Goal: Task Accomplishment & Management: Manage account settings

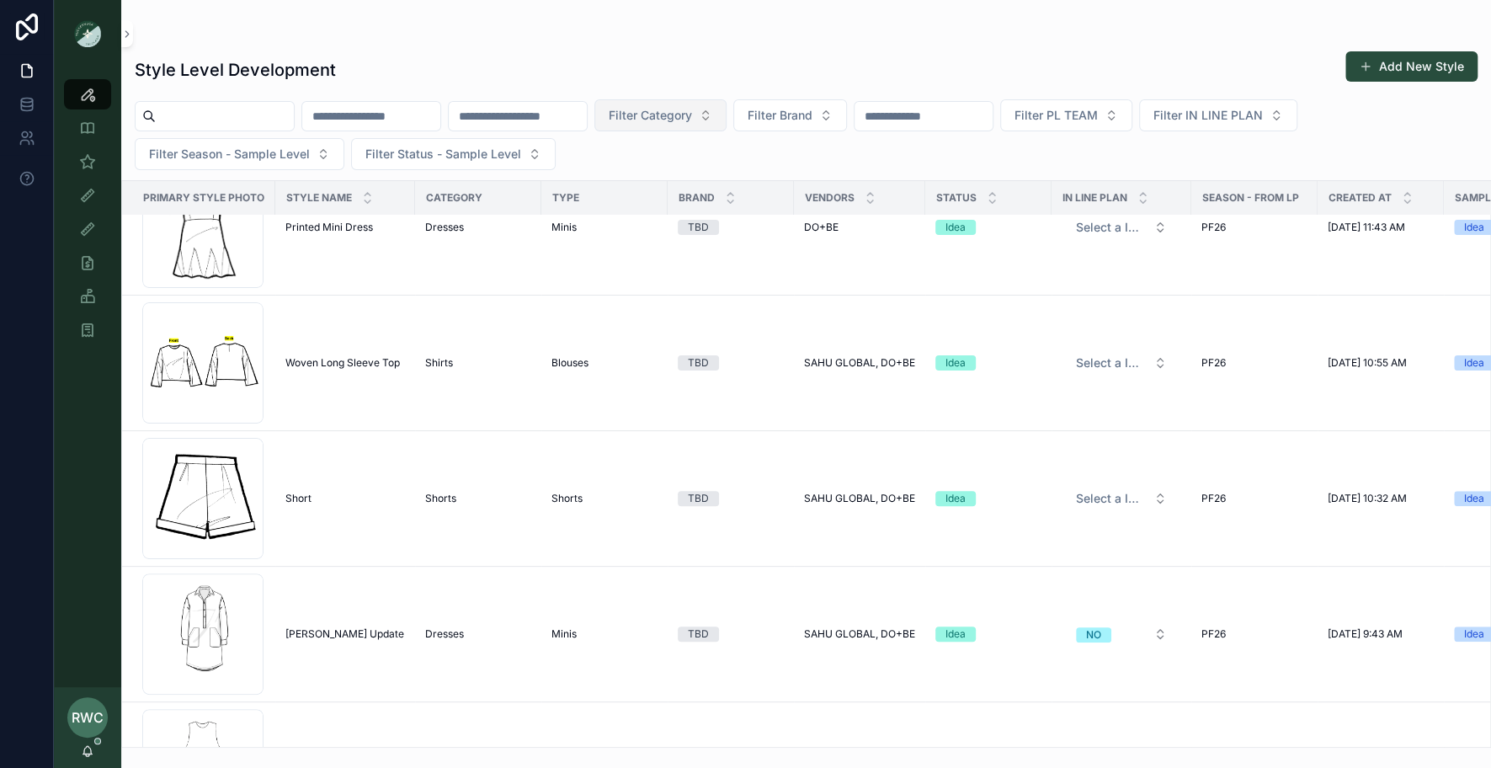
scroll to position [493, 0]
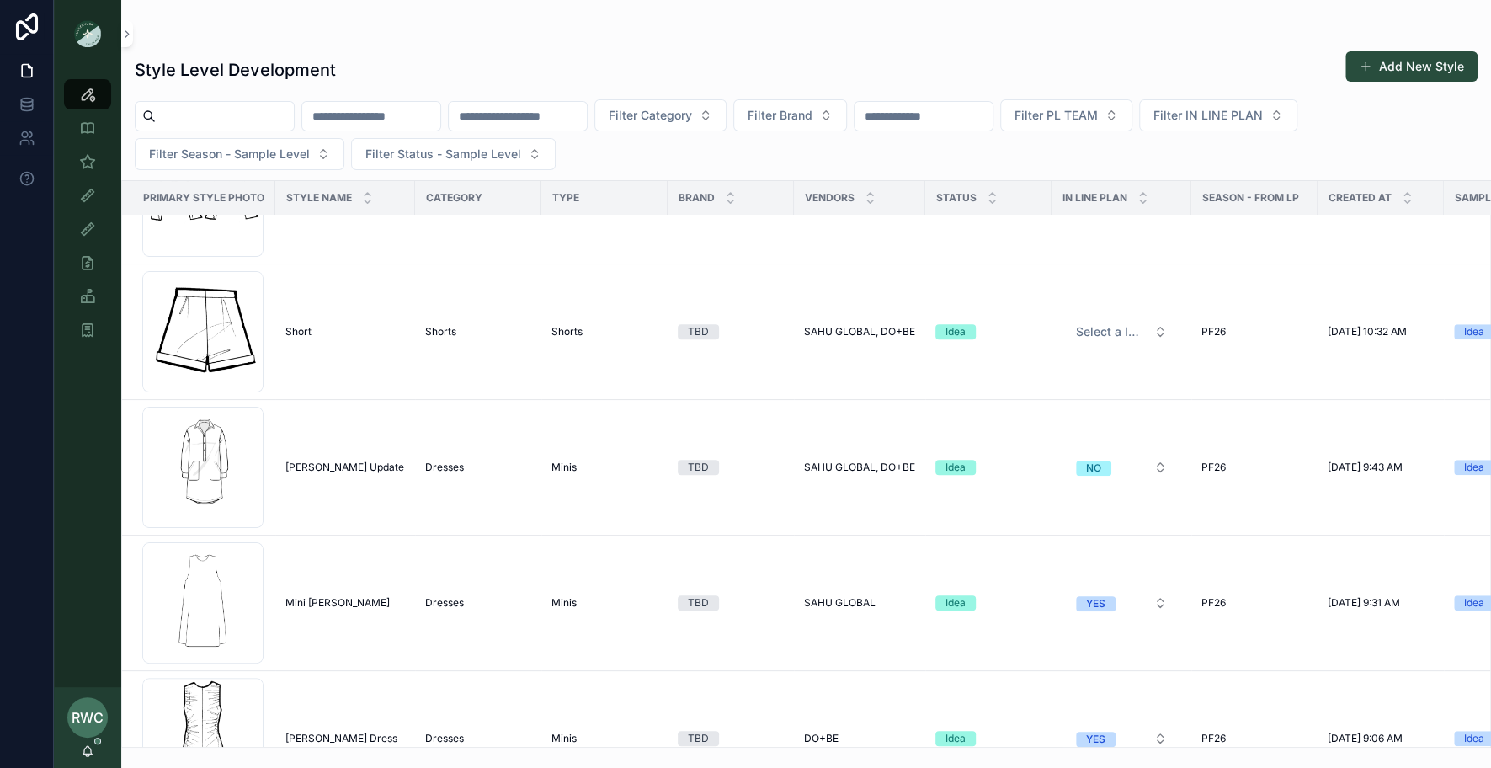
click at [554, 119] on input "scrollable content" at bounding box center [518, 116] width 138 height 24
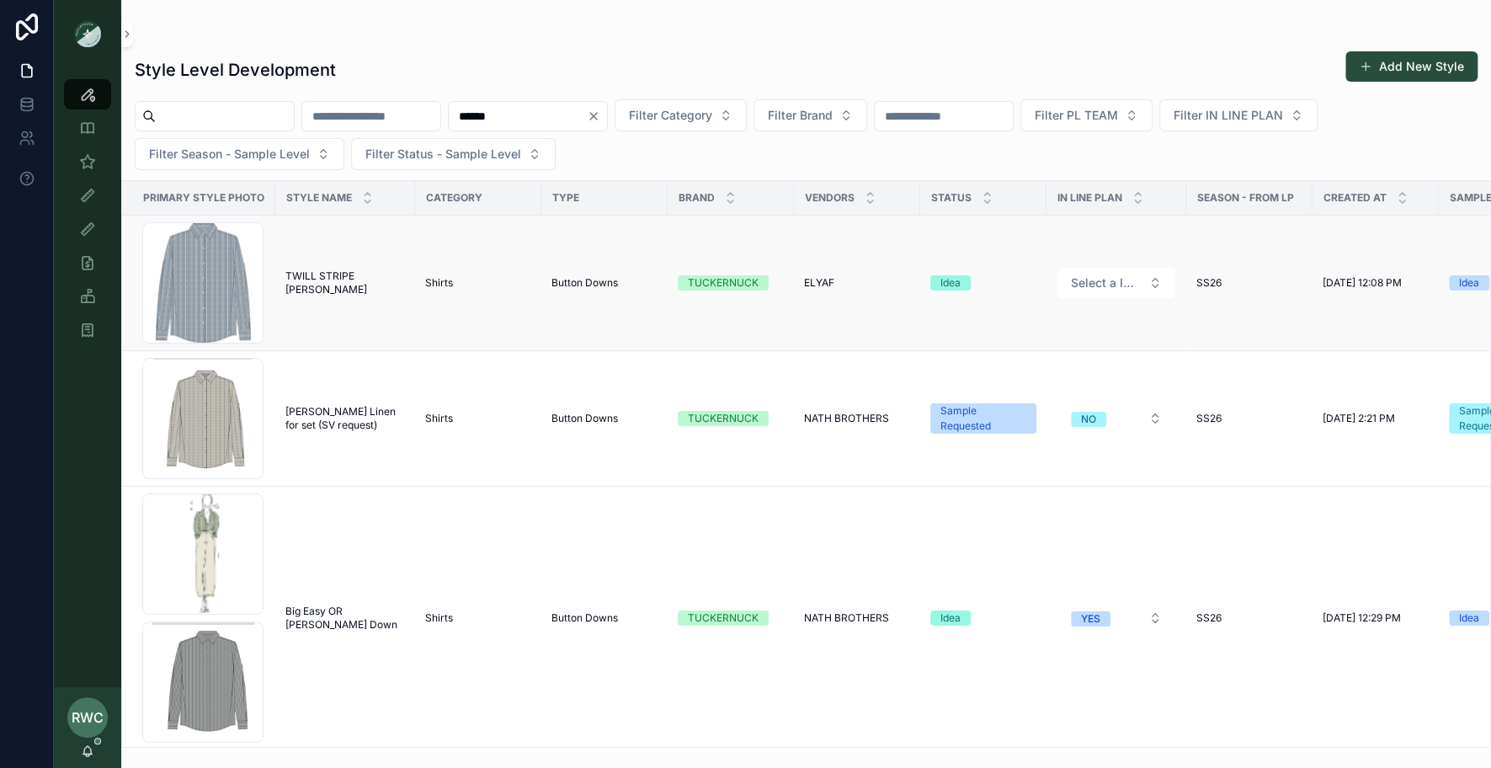
type input "******"
click at [345, 284] on span "TWILL STRIPE [PERSON_NAME]" at bounding box center [345, 282] width 120 height 27
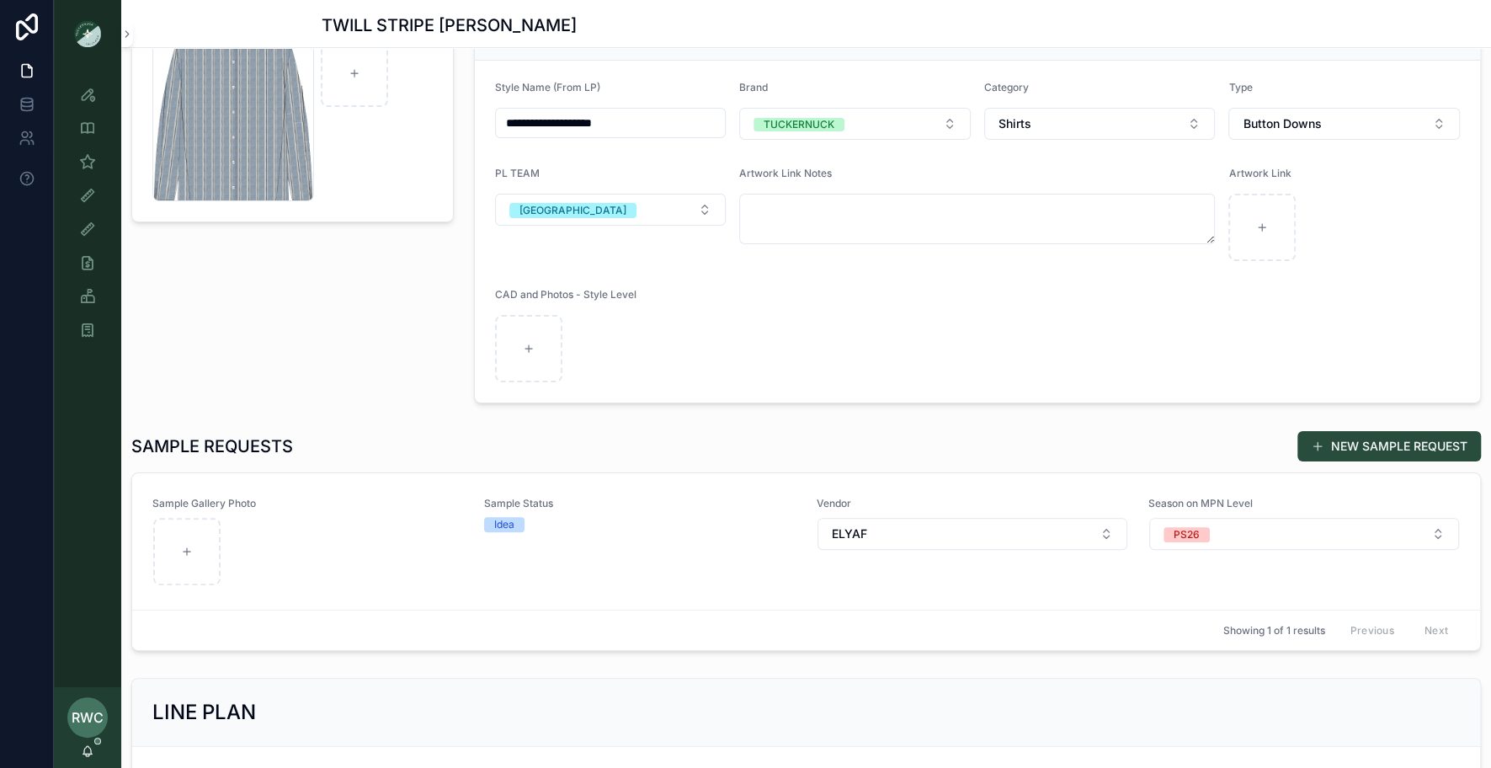
scroll to position [160, 0]
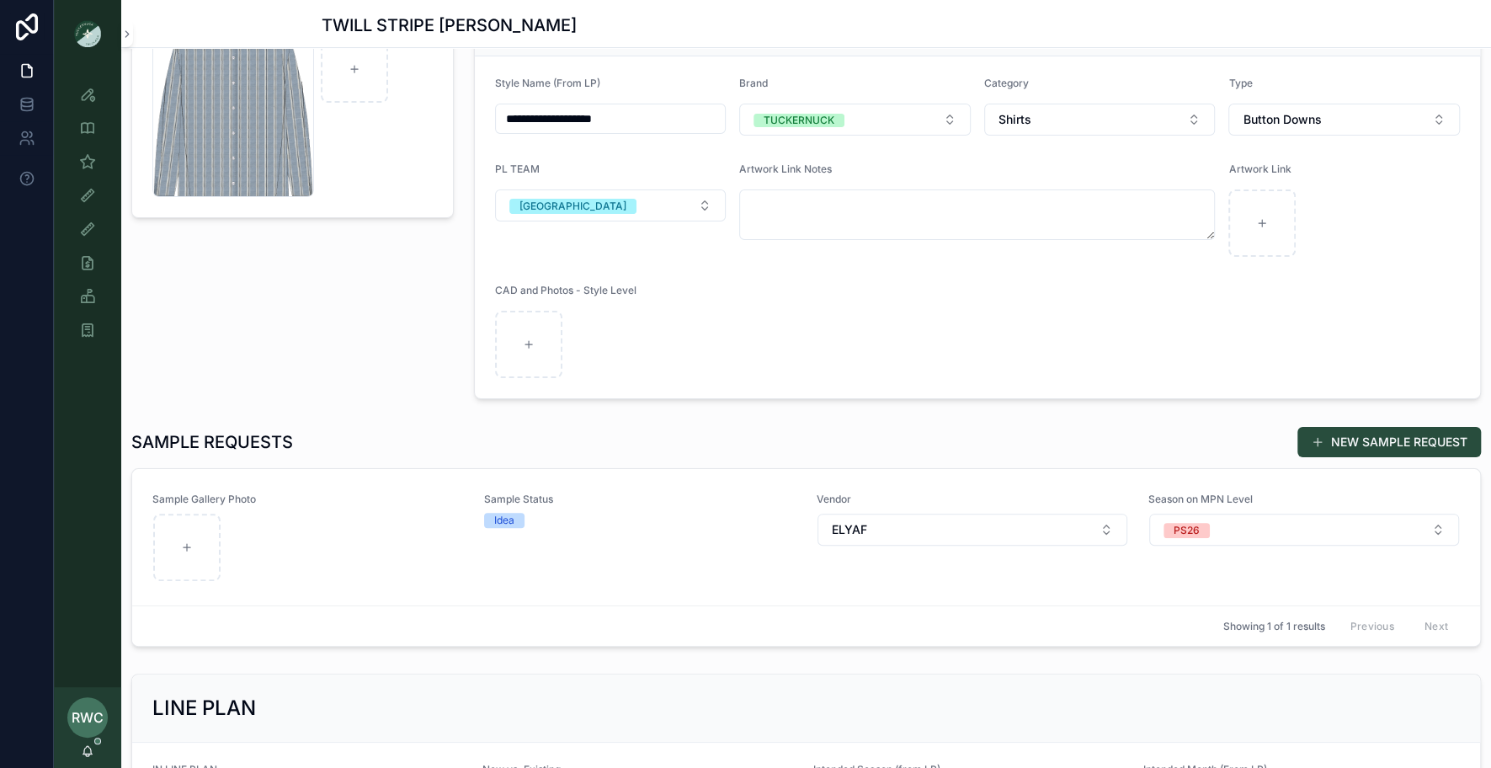
click at [559, 593] on link "Sample Gallery Photo Sample Status Idea Vendor ELYAF Season on MPN Level PS26" at bounding box center [806, 537] width 1348 height 136
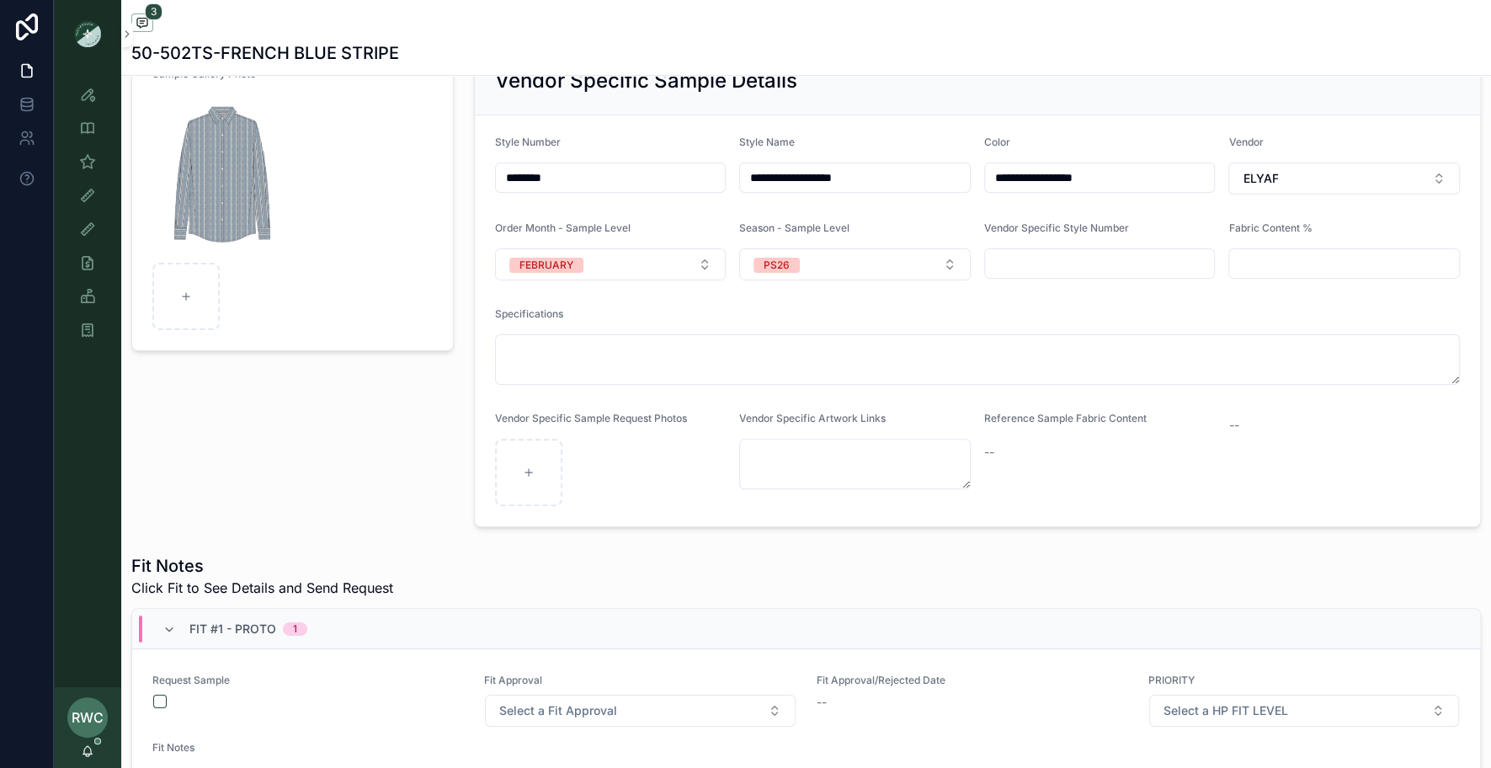
scroll to position [132, 0]
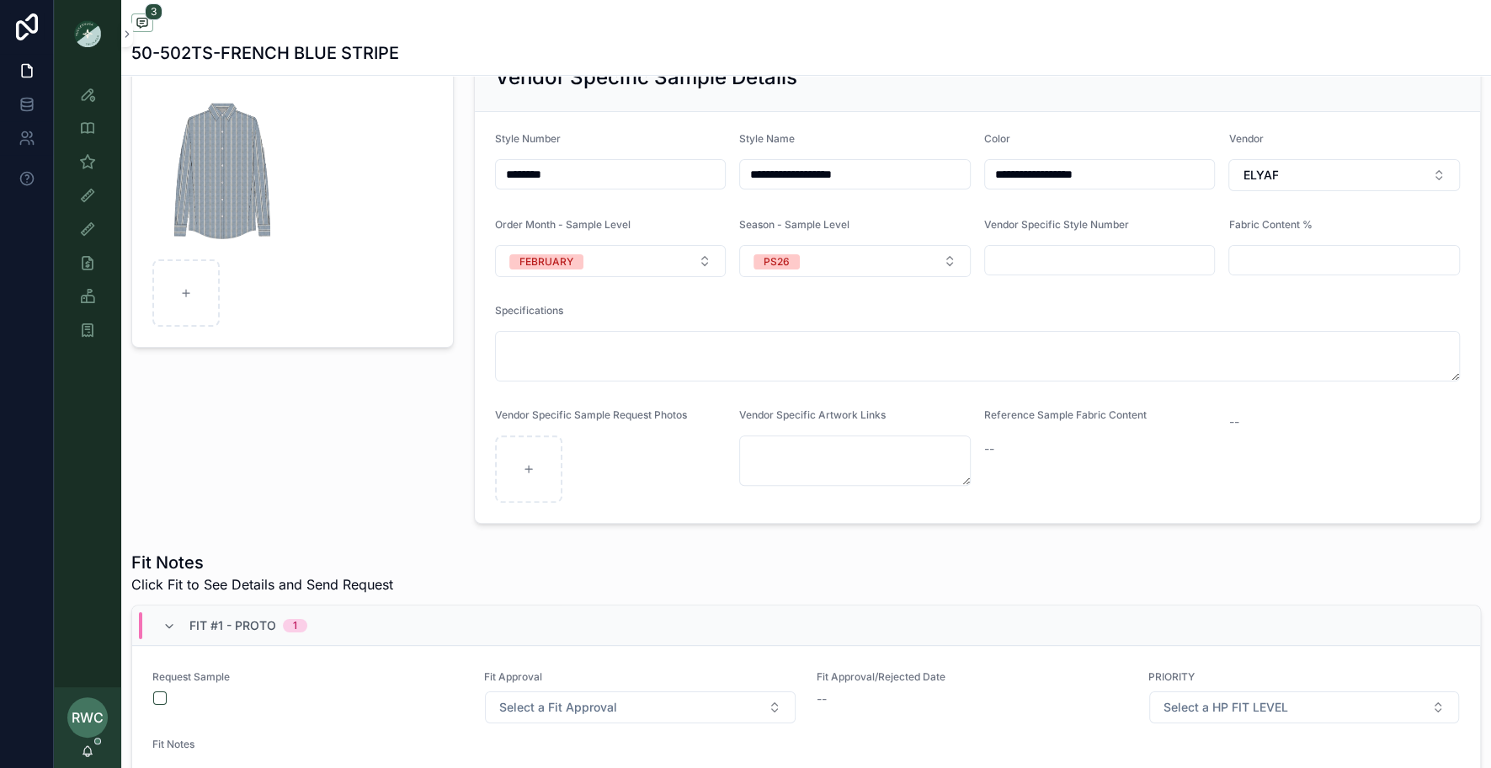
click at [1295, 487] on div "--" at bounding box center [1344, 455] width 232 height 94
click at [1124, 390] on form "**********" at bounding box center [977, 317] width 1005 height 411
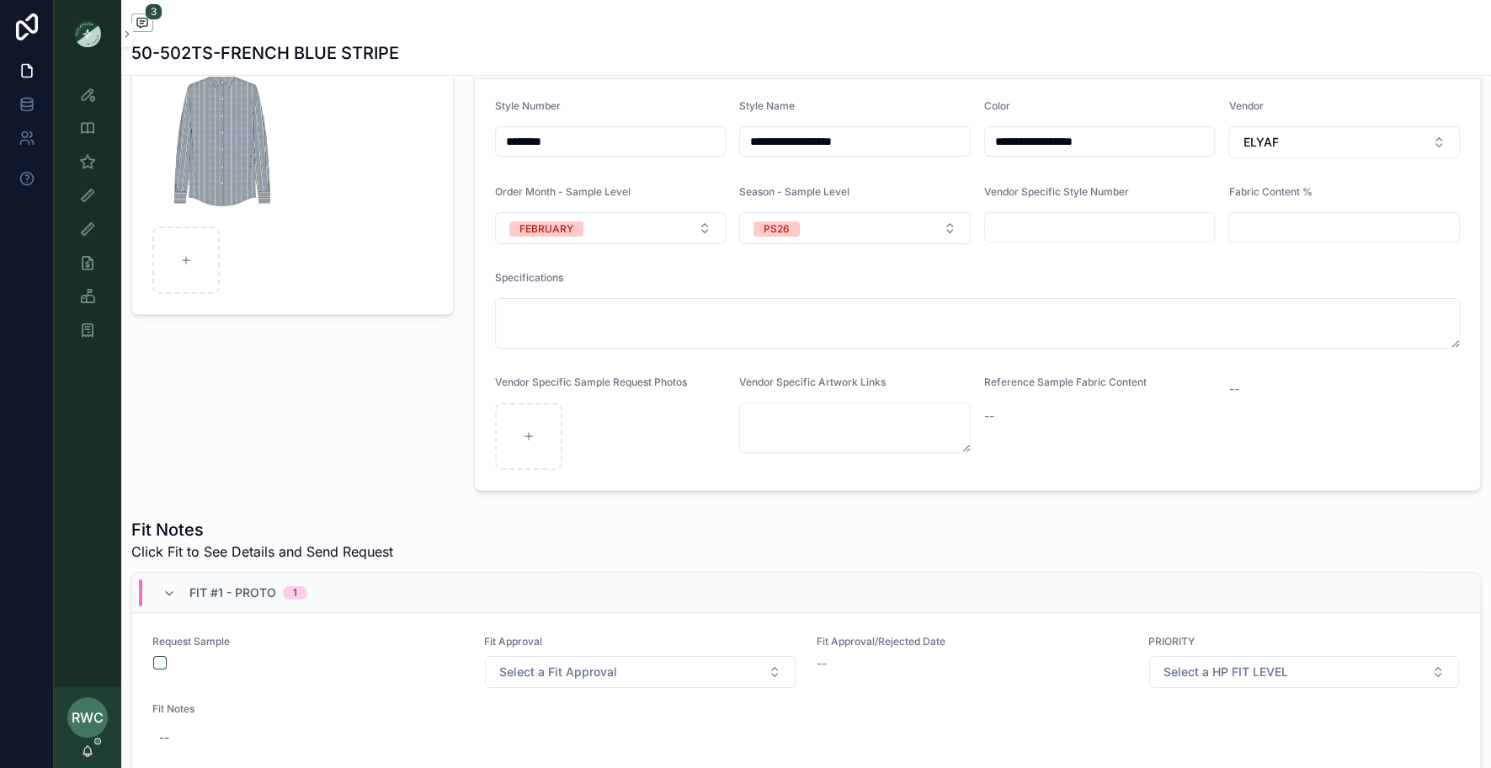
scroll to position [145, 0]
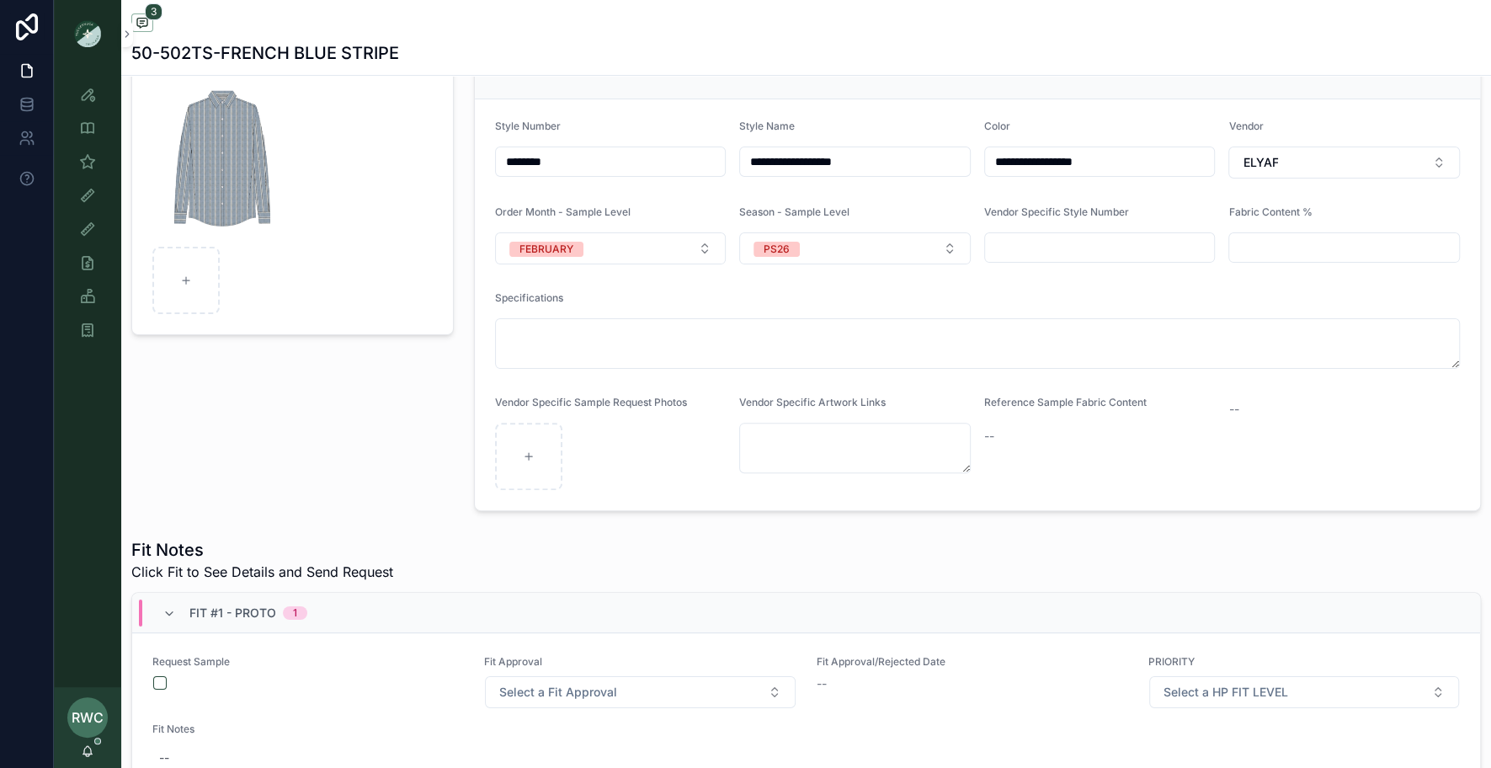
click at [392, 392] on div "Sample Gallery Photo" at bounding box center [292, 271] width 343 height 494
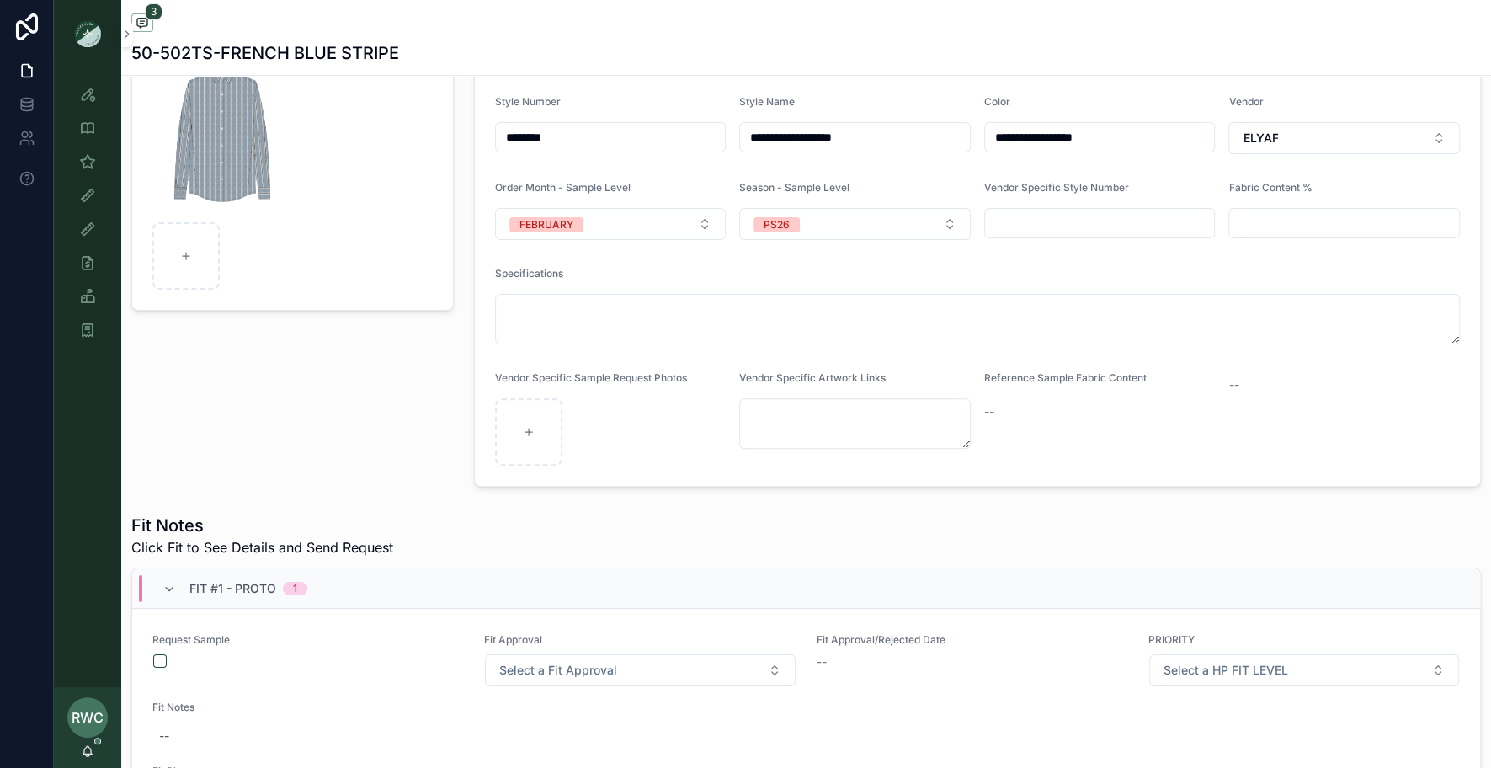
scroll to position [0, 0]
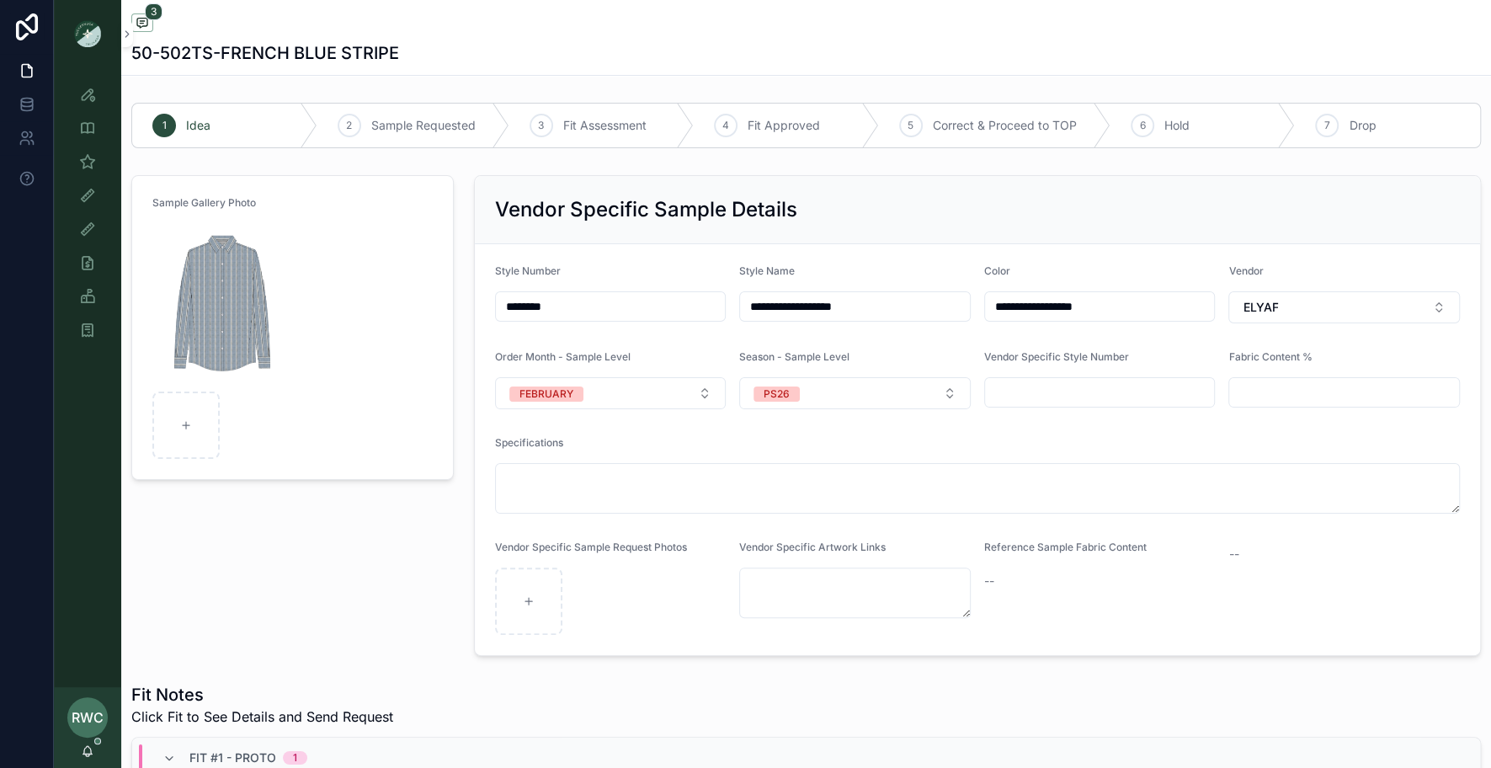
click at [321, 589] on div "Sample Gallery Photo" at bounding box center [292, 415] width 343 height 494
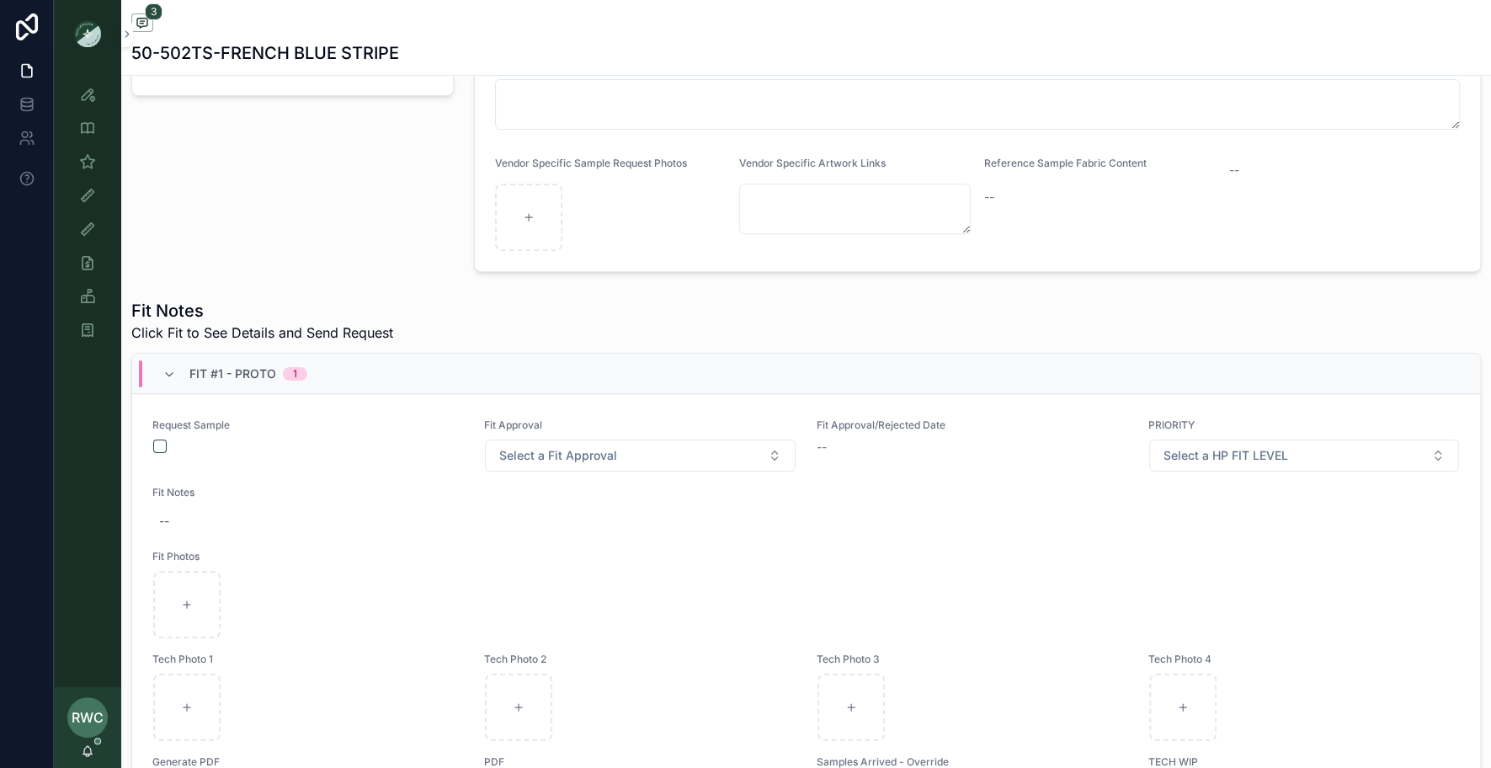
scroll to position [472, 0]
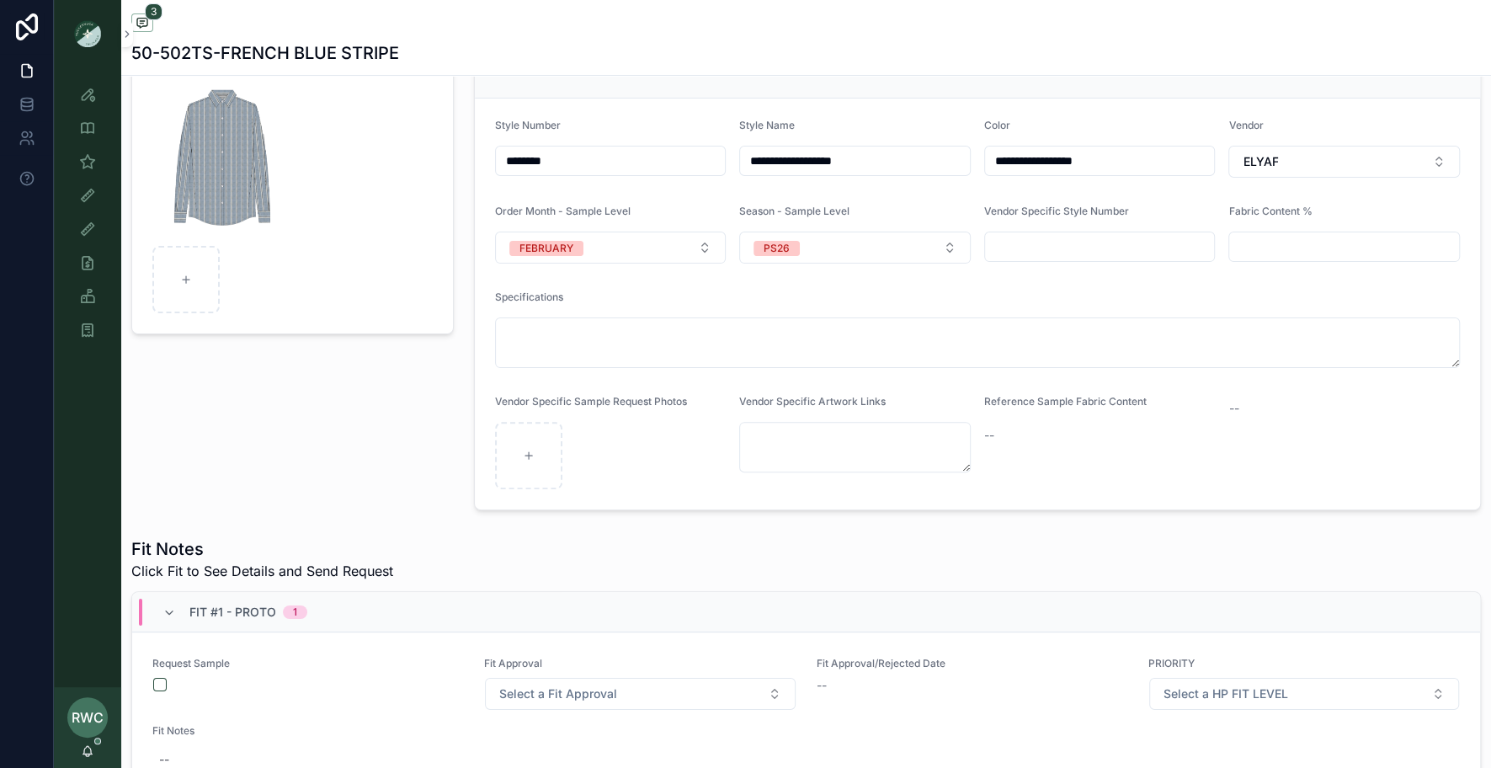
scroll to position [149, 0]
click at [343, 440] on div "Sample Gallery Photo" at bounding box center [292, 266] width 343 height 494
click at [384, 480] on div "Sample Gallery Photo" at bounding box center [292, 266] width 343 height 494
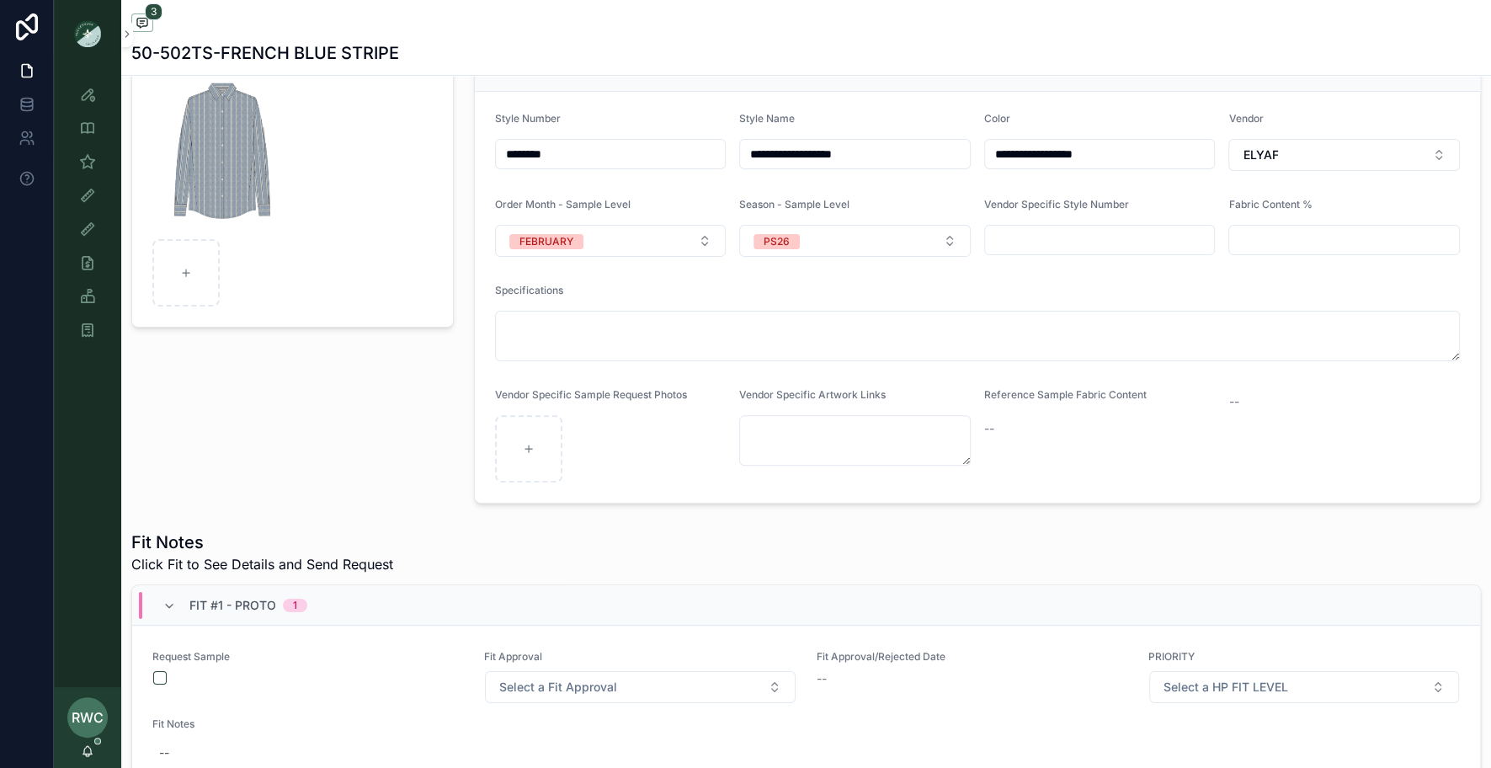
scroll to position [109, 0]
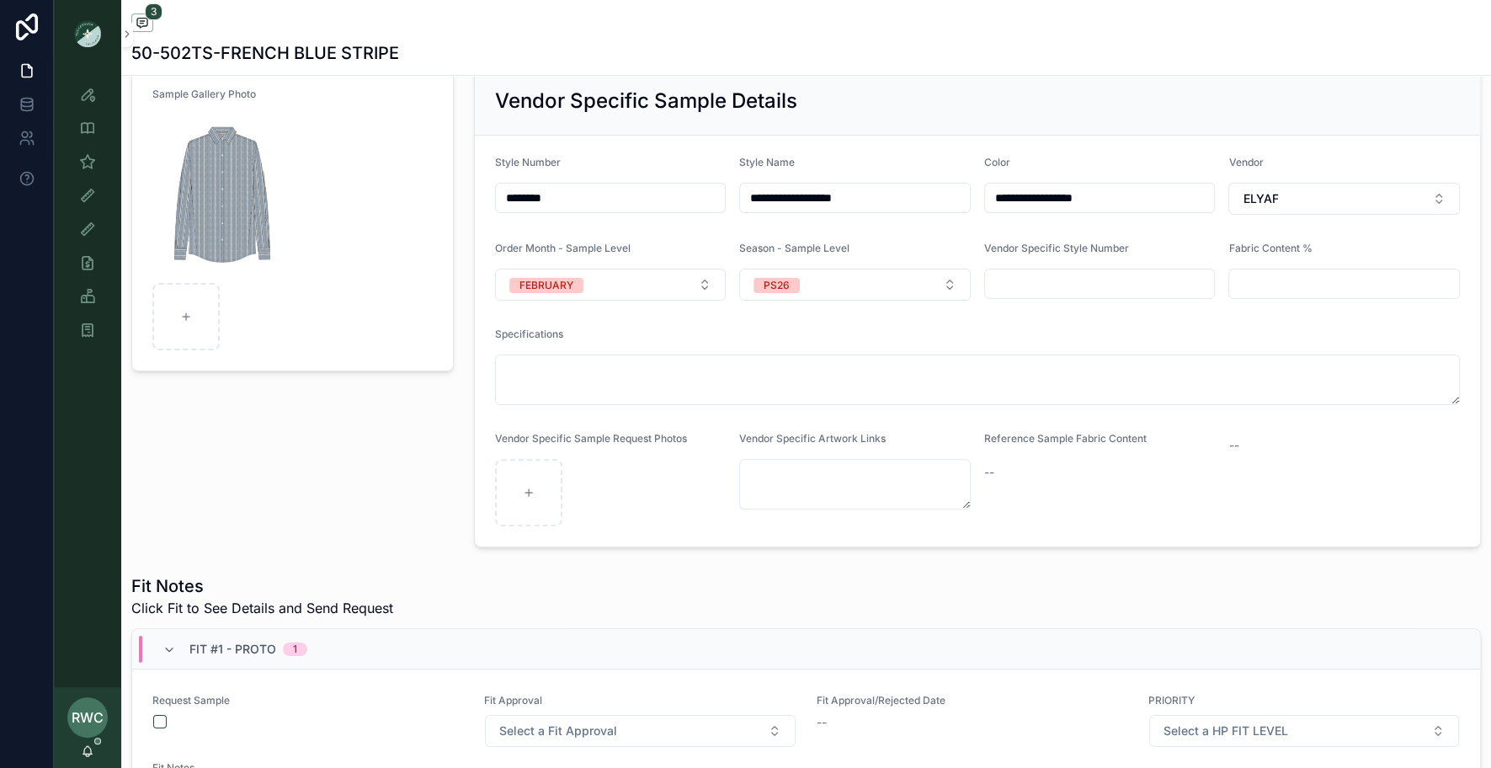
click at [339, 538] on div "Sample Gallery Photo" at bounding box center [292, 307] width 343 height 494
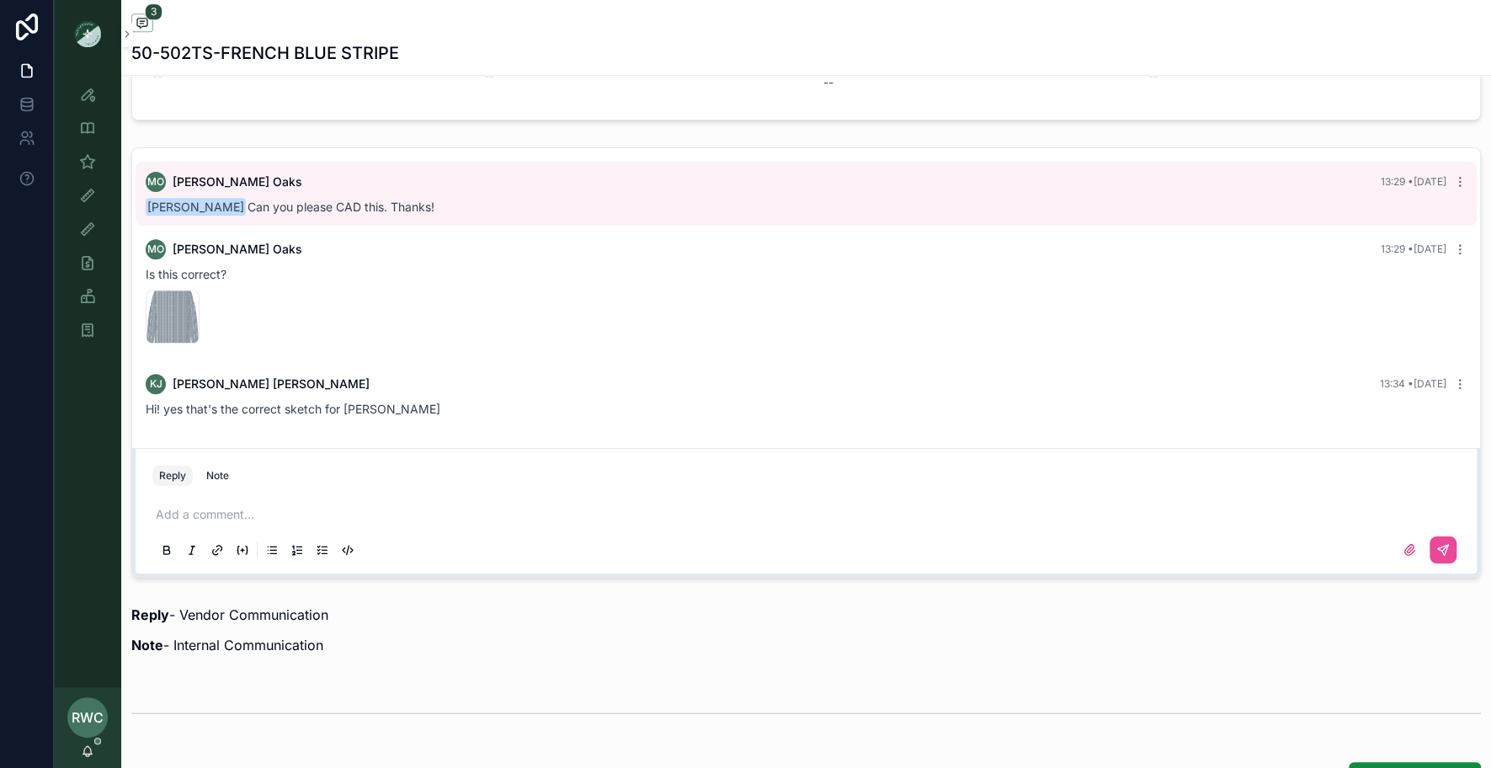
scroll to position [1139, 0]
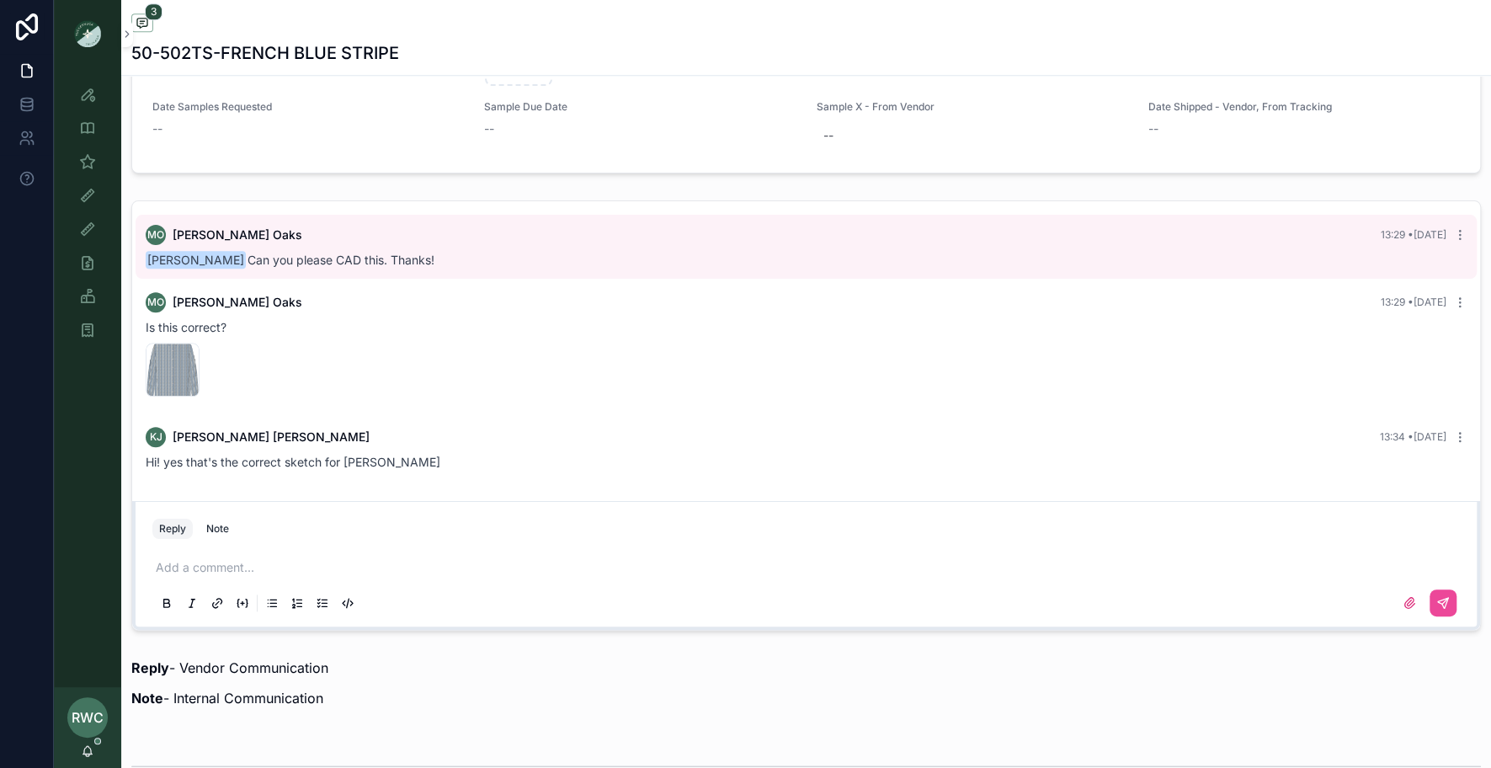
click at [333, 549] on div "Add a comment..." at bounding box center [806, 584] width 1308 height 71
click at [233, 552] on div "Add a comment..." at bounding box center [806, 584] width 1308 height 71
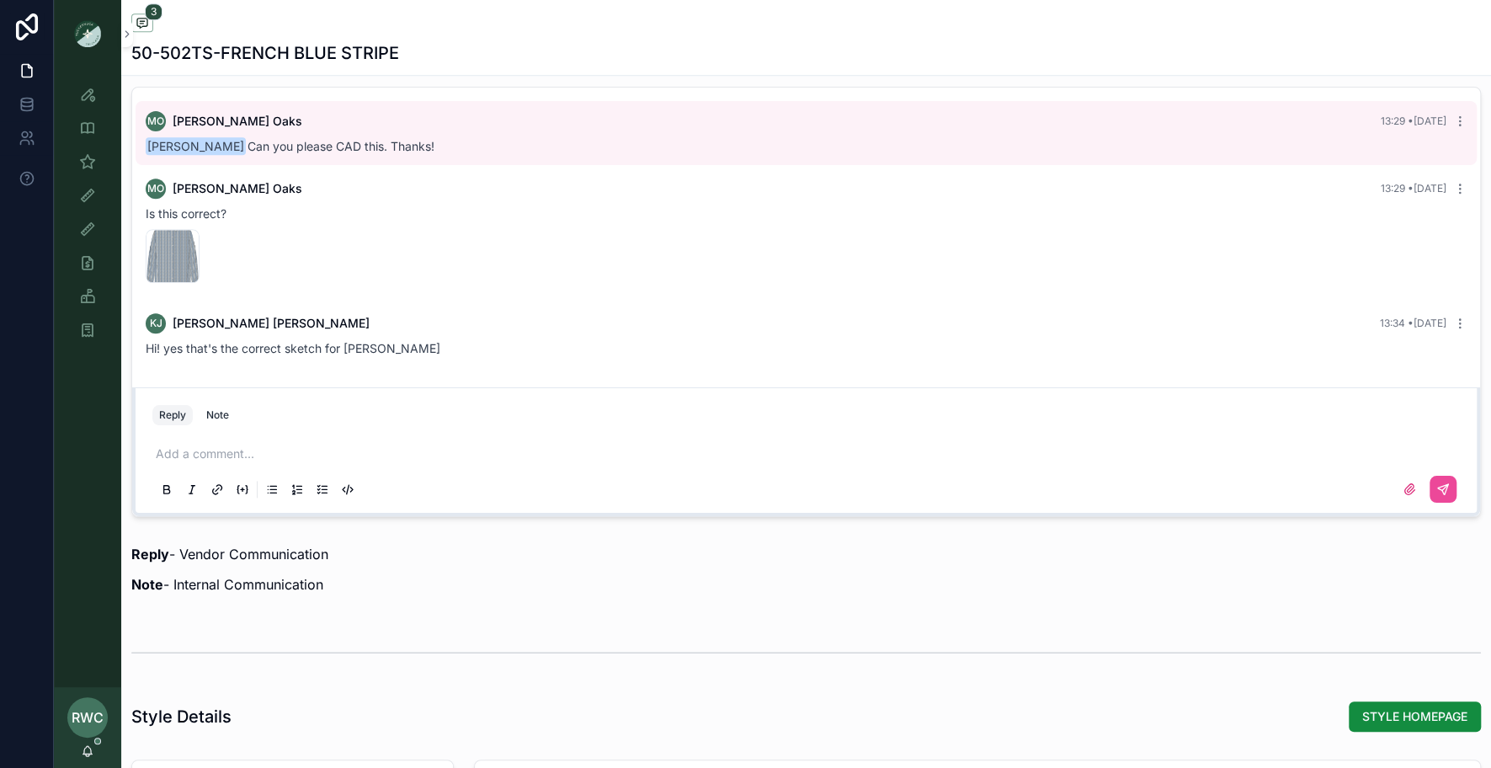
scroll to position [1255, 0]
click at [193, 450] on p "scrollable content" at bounding box center [810, 452] width 1308 height 17
click at [1407, 483] on icon "scrollable content" at bounding box center [1409, 487] width 13 height 13
click at [0, 0] on input "scrollable content" at bounding box center [0, 0] width 0 height 0
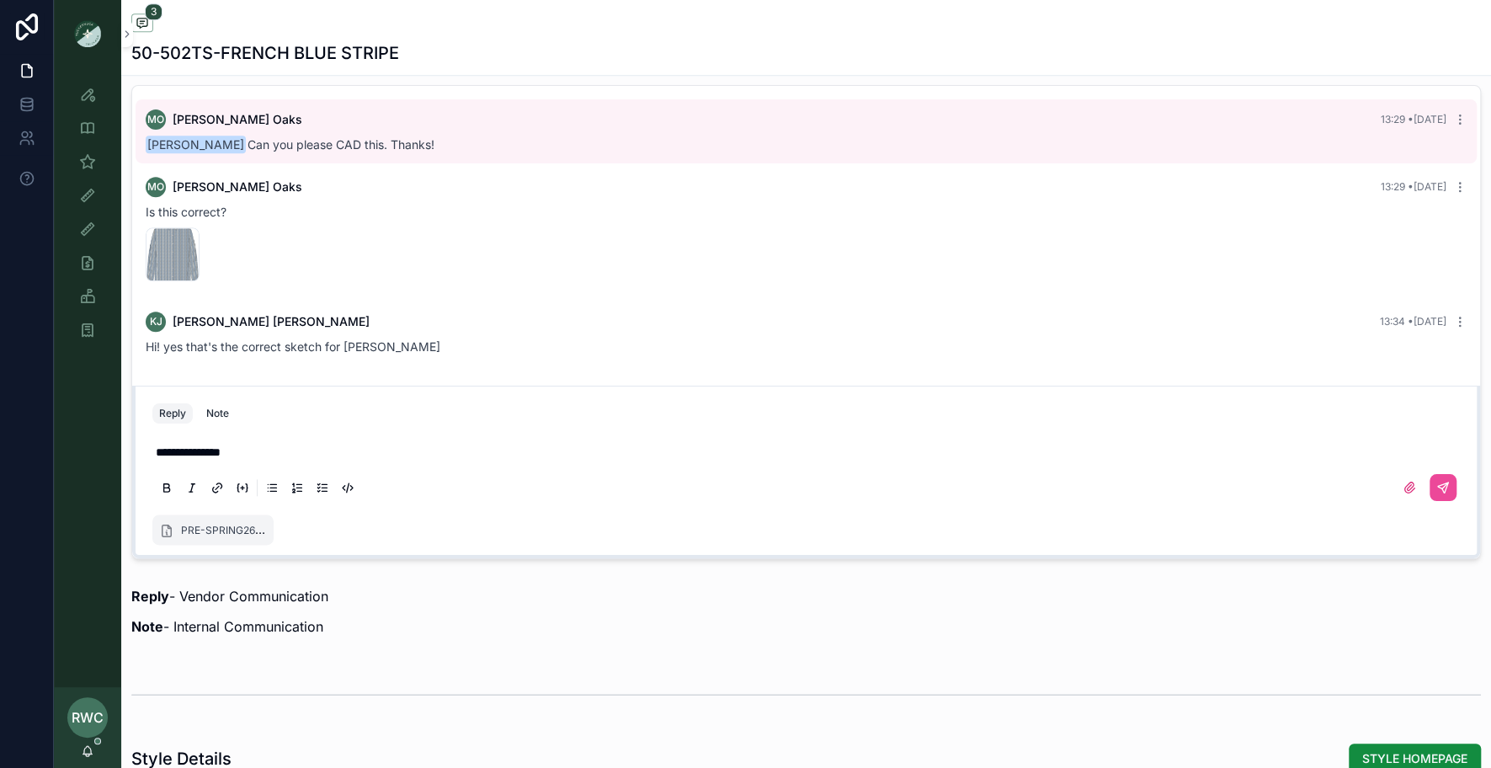
click at [764, 427] on div "**********" at bounding box center [806, 469] width 1328 height 84
click at [258, 445] on p "**********" at bounding box center [810, 452] width 1308 height 17
click at [316, 449] on p "**********" at bounding box center [810, 452] width 1308 height 17
drag, startPoint x: 243, startPoint y: 448, endPoint x: 343, endPoint y: 448, distance: 99.4
click at [343, 448] on p "**********" at bounding box center [810, 452] width 1308 height 17
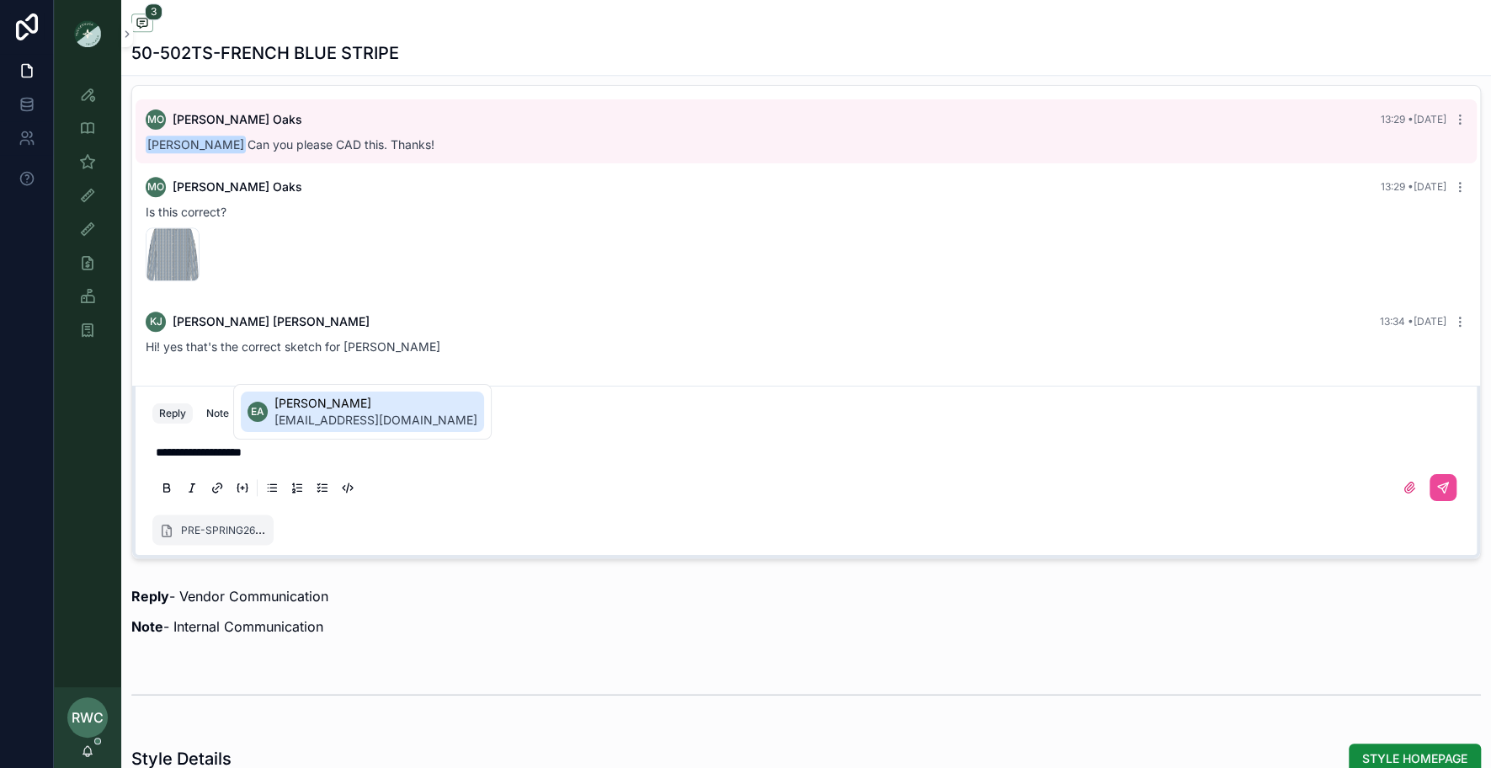
click at [365, 419] on span "[EMAIL_ADDRESS][DOMAIN_NAME]" at bounding box center [375, 420] width 203 height 17
click at [322, 525] on div "PRE-SPRING26-50-502_ NADINE__ELYAF_10.2.xlsx" at bounding box center [806, 533] width 1328 height 44
click at [270, 516] on icon "scrollable content" at bounding box center [270, 517] width 7 height 7
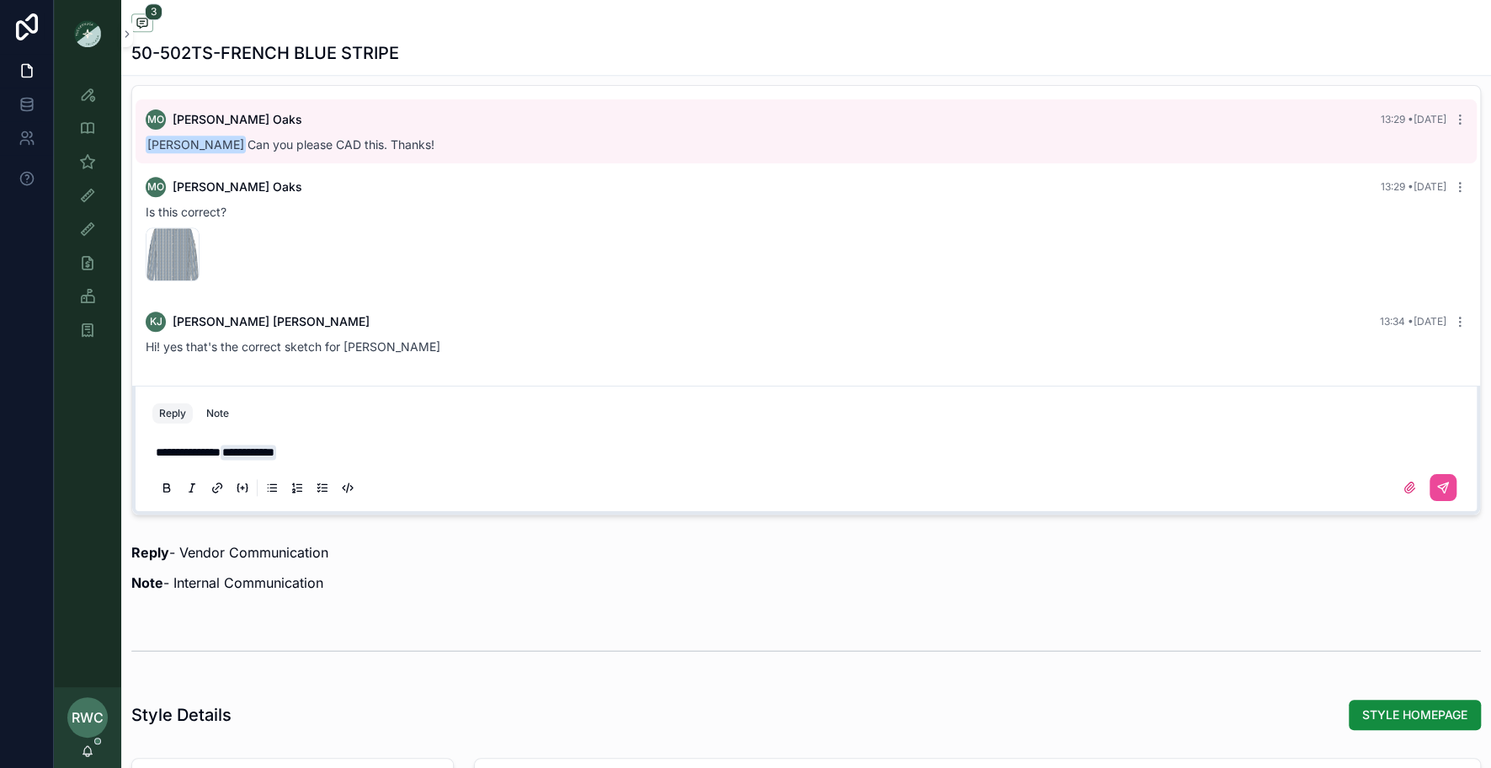
click at [216, 483] on icon "scrollable content" at bounding box center [216, 487] width 13 height 13
click at [416, 479] on div "scrollable content" at bounding box center [806, 488] width 1308 height 34
click at [1403, 484] on icon "scrollable content" at bounding box center [1409, 487] width 13 height 13
click at [0, 0] on input "scrollable content" at bounding box center [0, 0] width 0 height 0
click at [510, 486] on div "scrollable content" at bounding box center [806, 488] width 1308 height 34
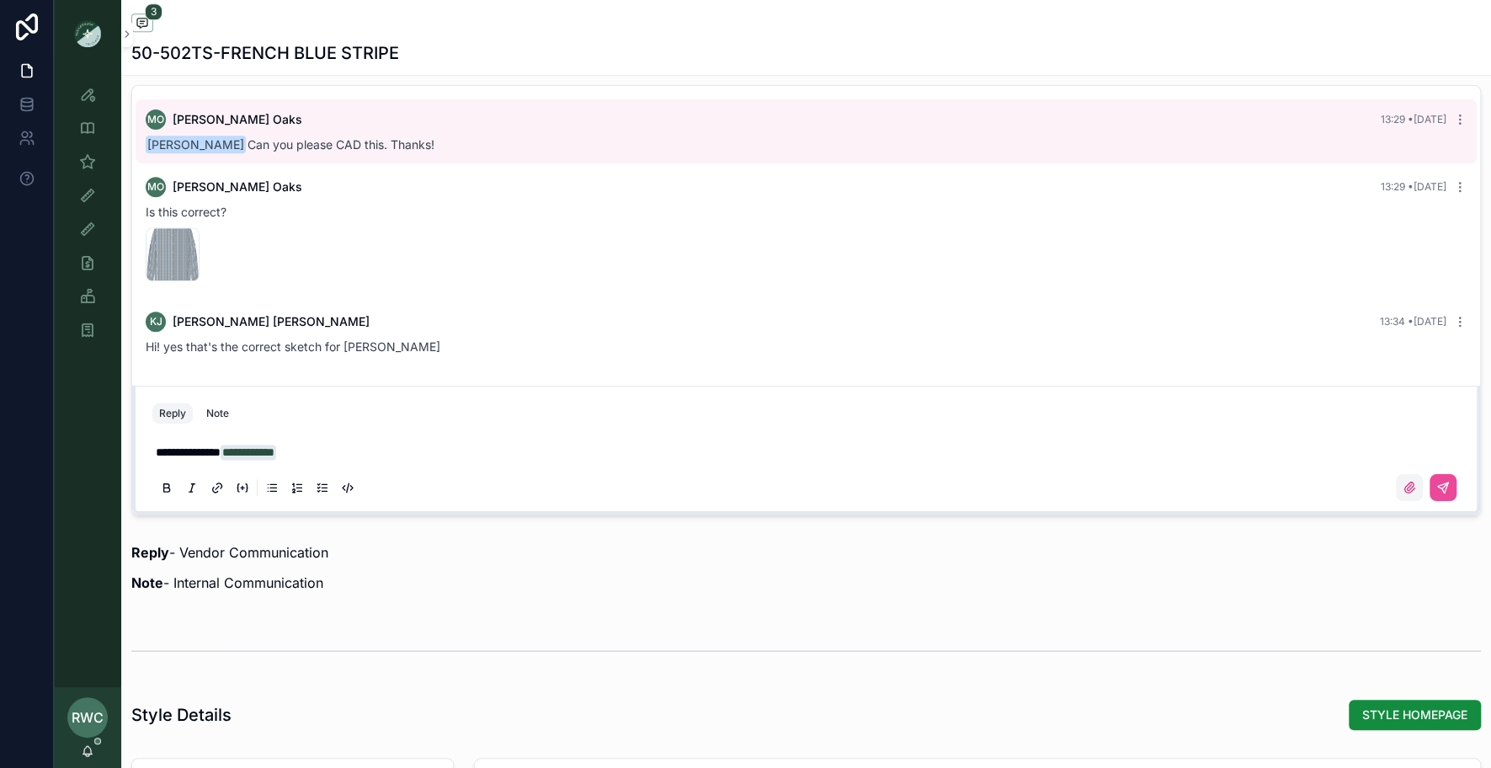
click at [1404, 487] on icon "scrollable content" at bounding box center [1409, 487] width 13 height 13
click at [0, 0] on input "scrollable content" at bounding box center [0, 0] width 0 height 0
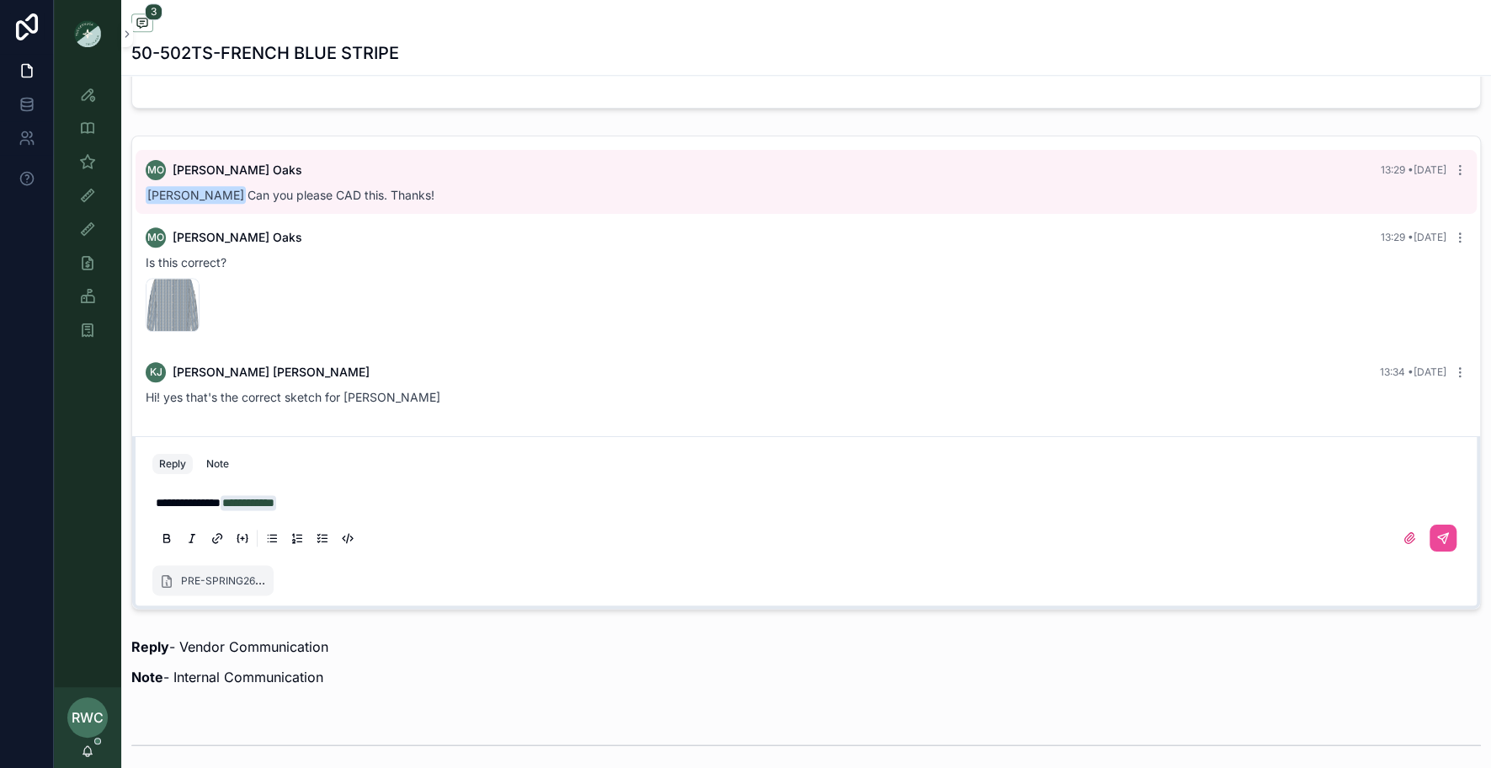
scroll to position [1207, 0]
click at [1435, 530] on button "scrollable content" at bounding box center [1443, 535] width 27 height 27
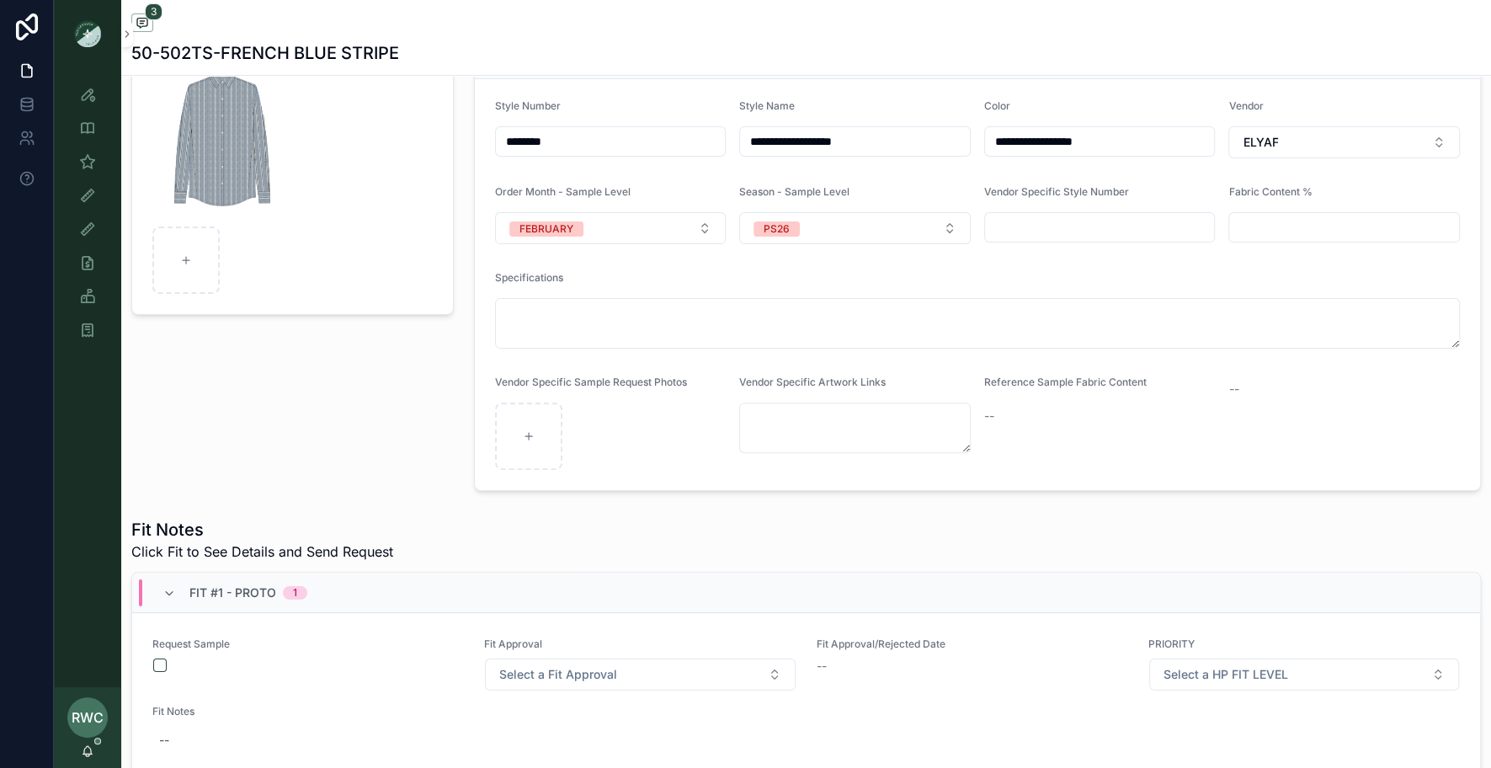
scroll to position [387, 0]
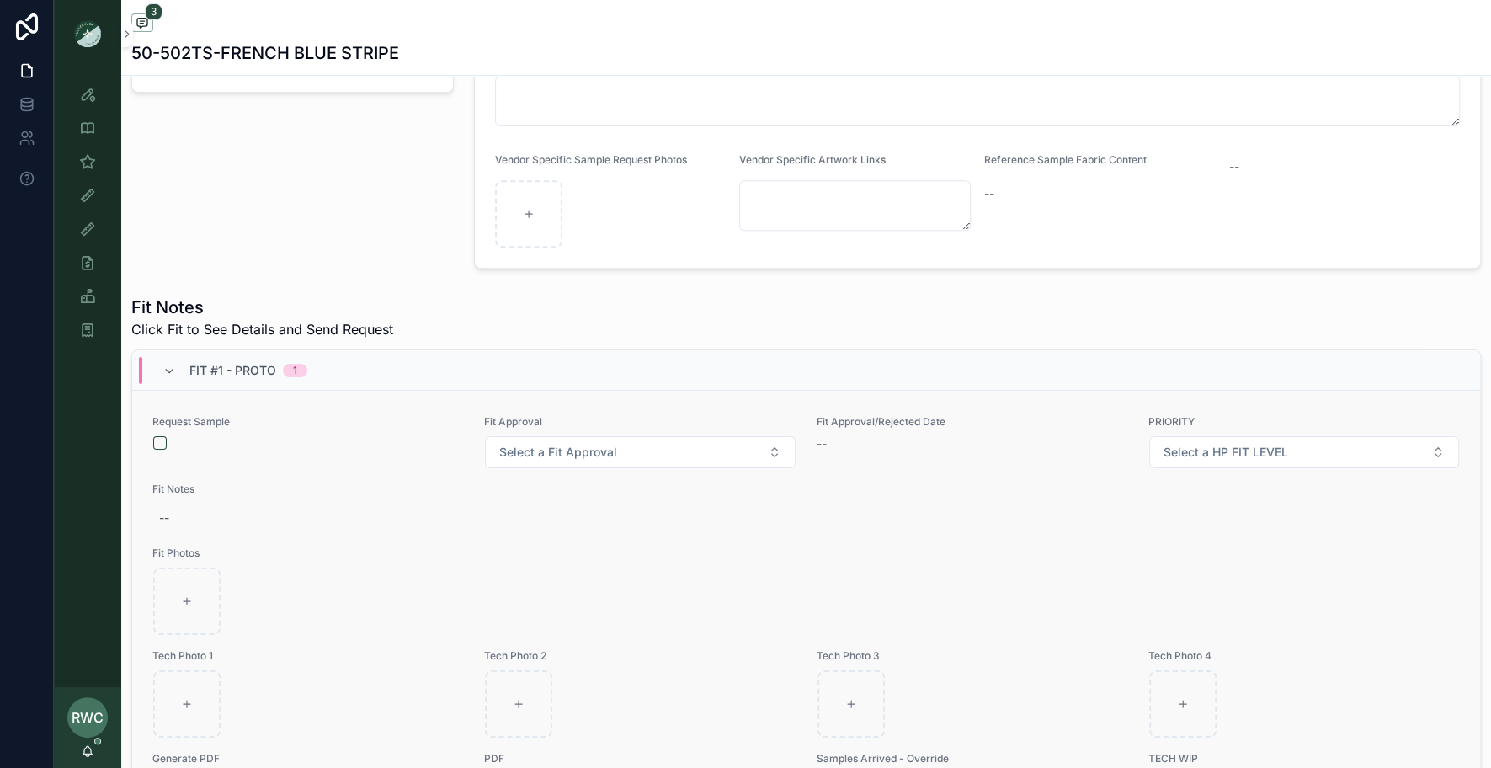
click at [144, 435] on div "Request Sample Fit Approval Select a Fit Approval Fit Approval/Rejected Date --…" at bounding box center [806, 660] width 1348 height 538
click at [159, 440] on button "scrollable content" at bounding box center [159, 442] width 13 height 13
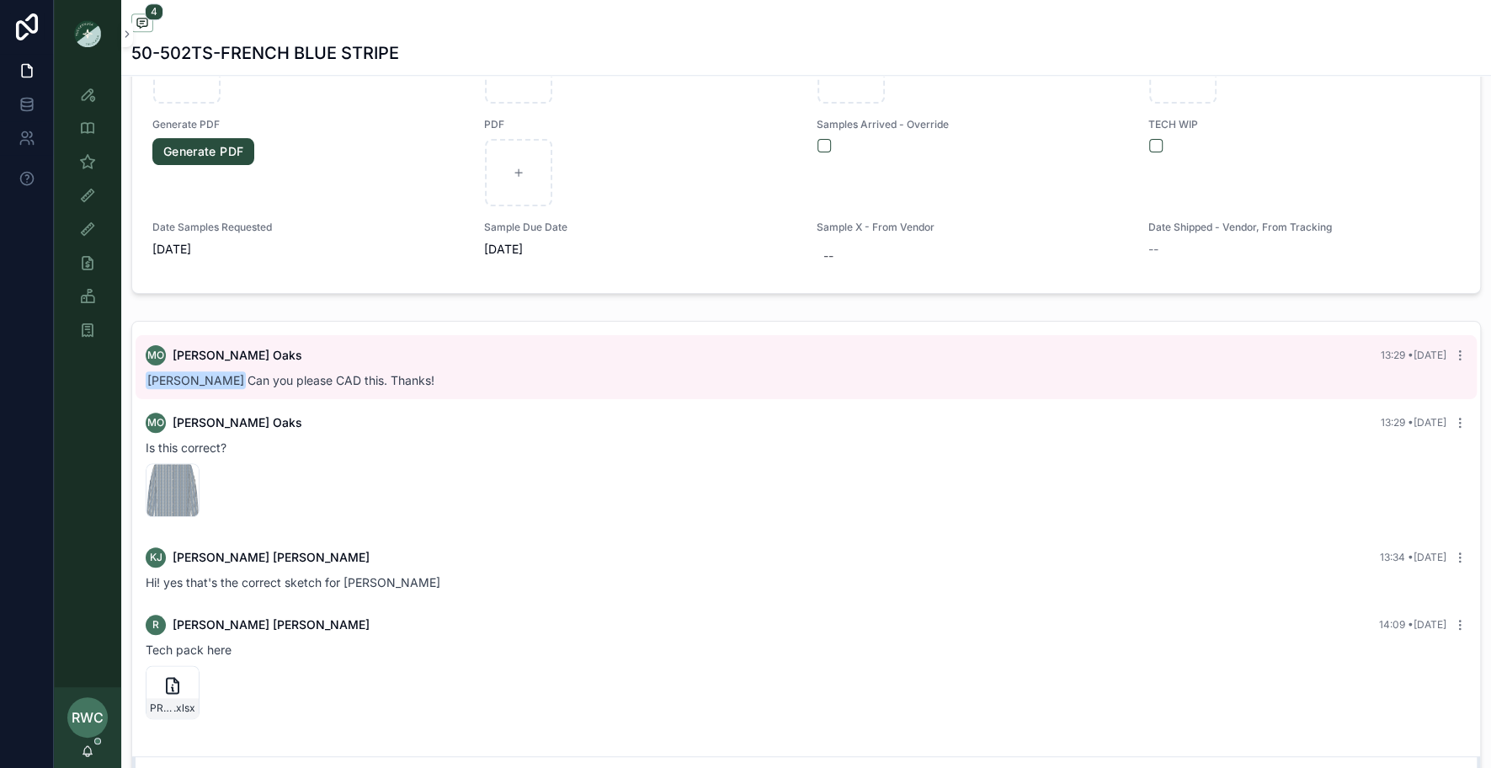
scroll to position [1388, 0]
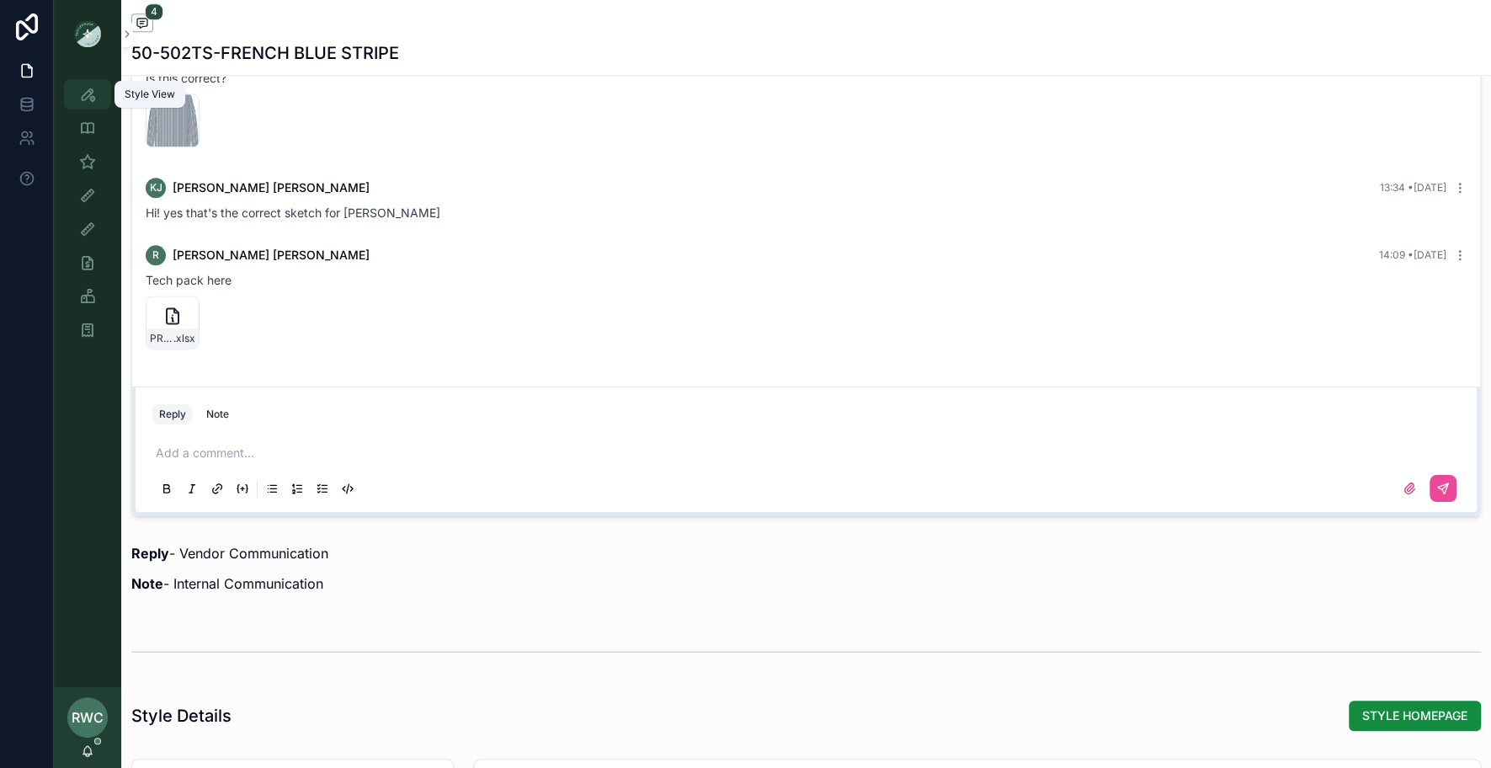
click at [80, 97] on icon "scrollable content" at bounding box center [87, 94] width 17 height 17
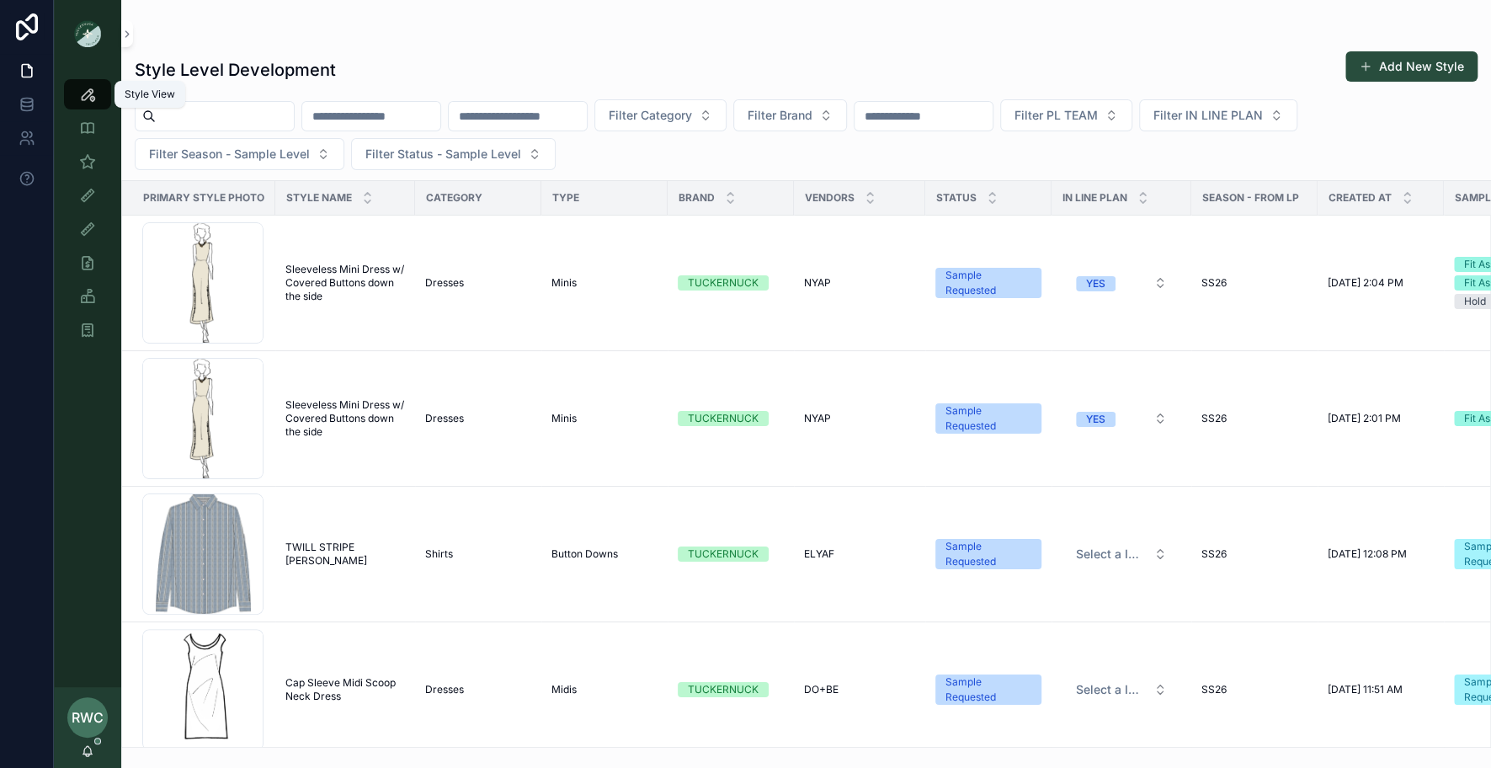
click at [99, 100] on div "Style View" at bounding box center [87, 94] width 27 height 27
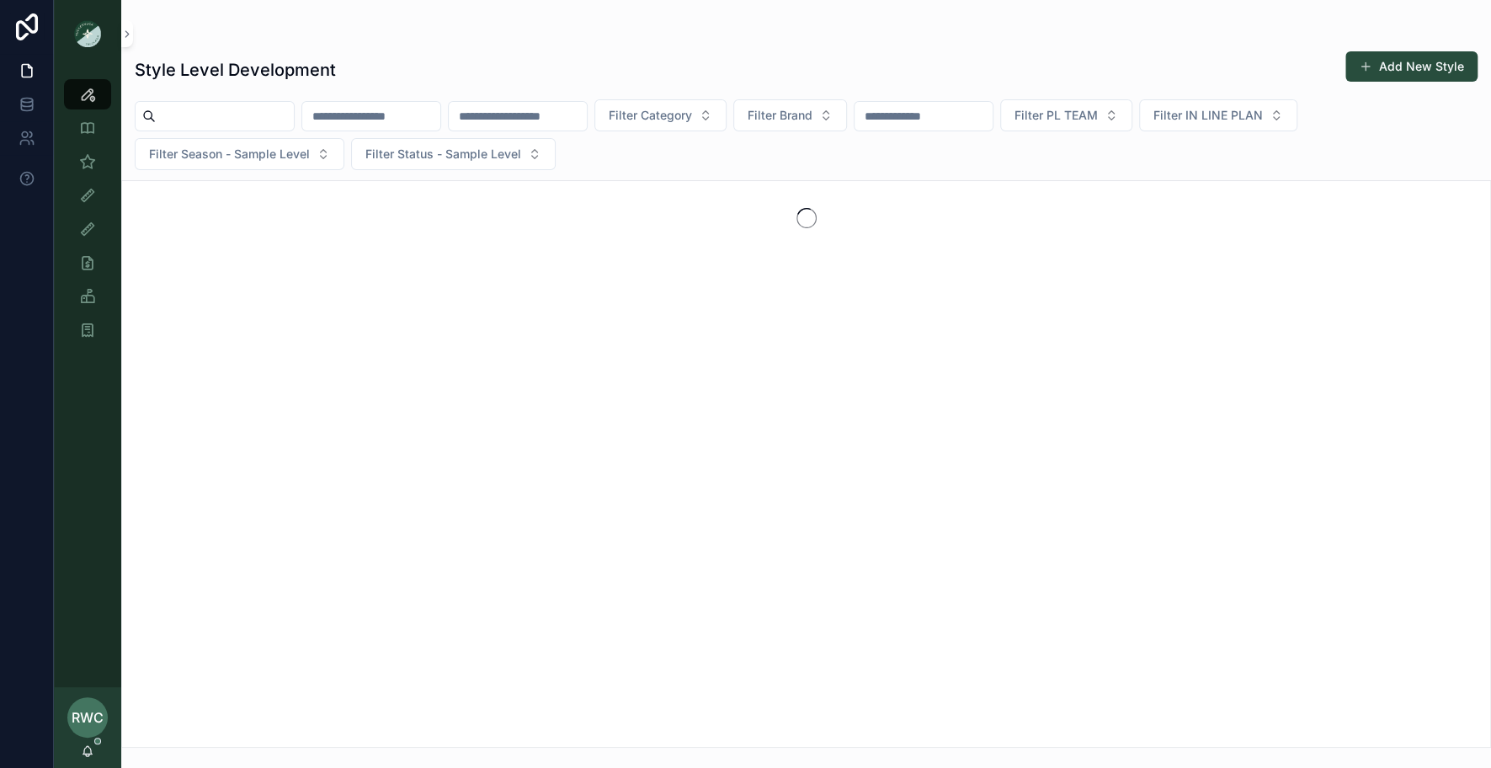
click at [421, 104] on input "scrollable content" at bounding box center [371, 116] width 138 height 24
click at [587, 118] on input "scrollable content" at bounding box center [518, 116] width 138 height 24
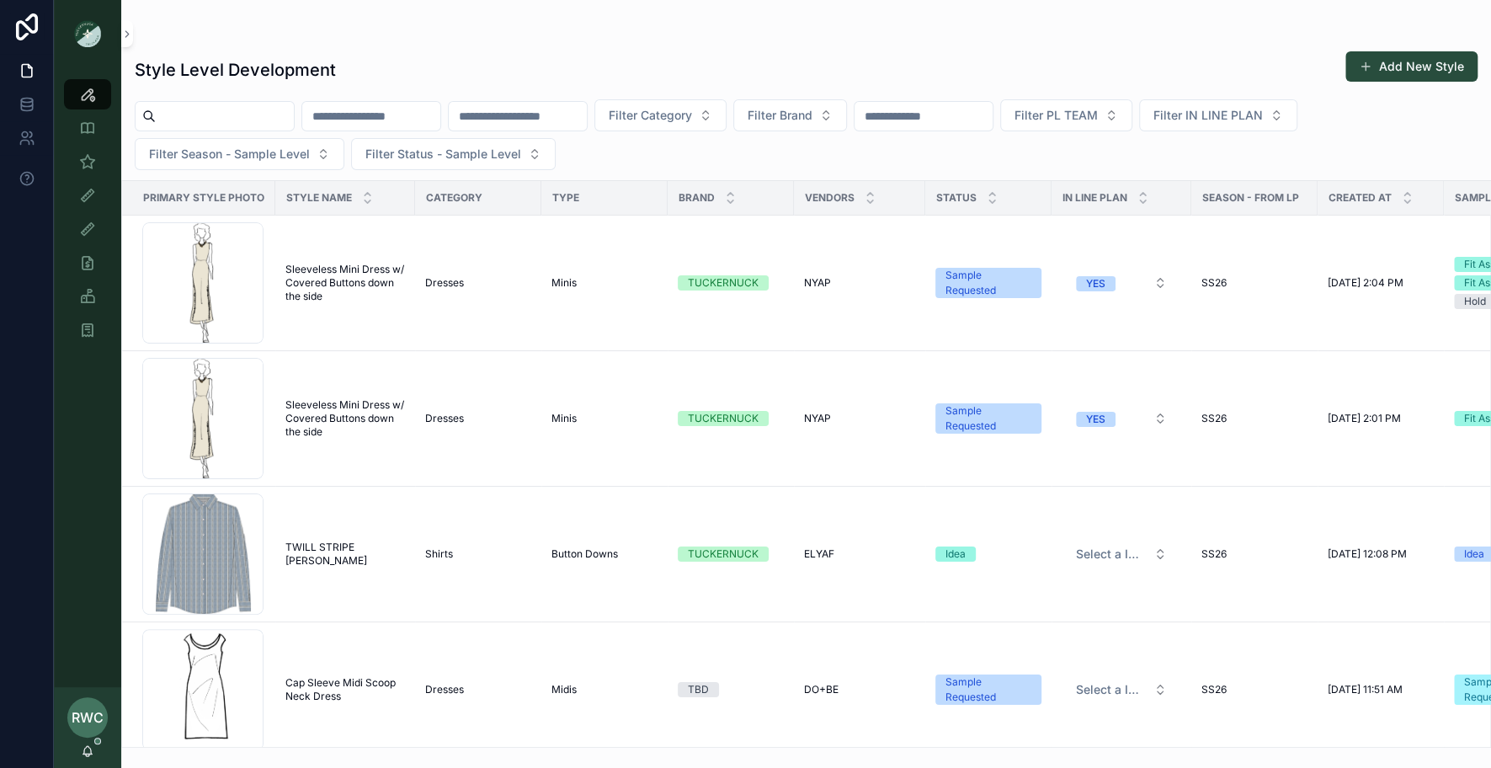
click at [977, 115] on input "scrollable content" at bounding box center [924, 116] width 138 height 24
type input "*****"
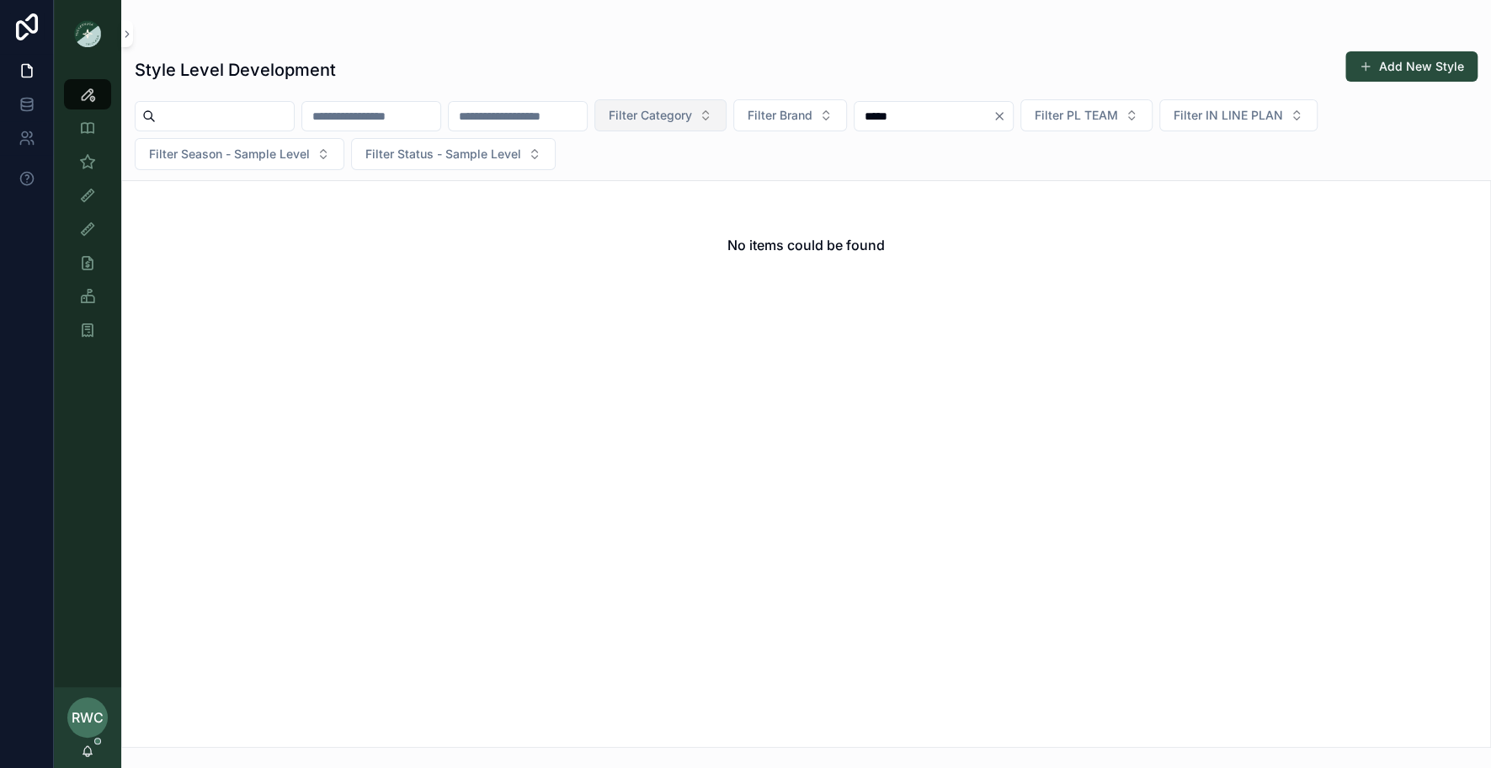
drag, startPoint x: 964, startPoint y: 119, endPoint x: 770, endPoint y: 118, distance: 194.5
click at [770, 118] on div "Filter Category Filter Brand ***** Filter PL TEAM Filter IN LINE PLAN Filter Se…" at bounding box center [806, 134] width 1370 height 71
type input "*"
click at [583, 751] on div "Style Level Development Add New Style Filter Category Filter Brand * Filter PL …" at bounding box center [806, 384] width 1370 height 768
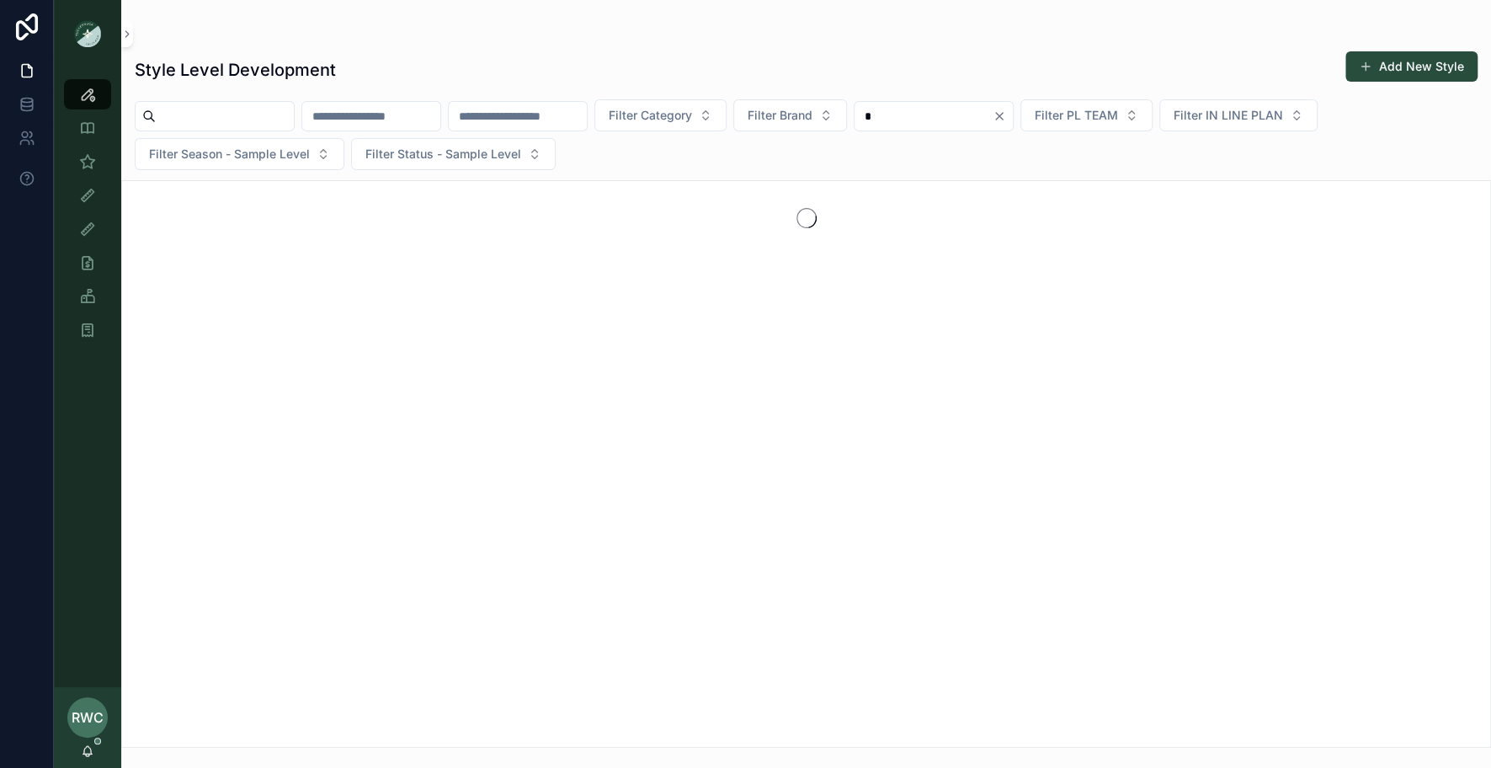
click at [944, 113] on input "*" at bounding box center [924, 116] width 138 height 24
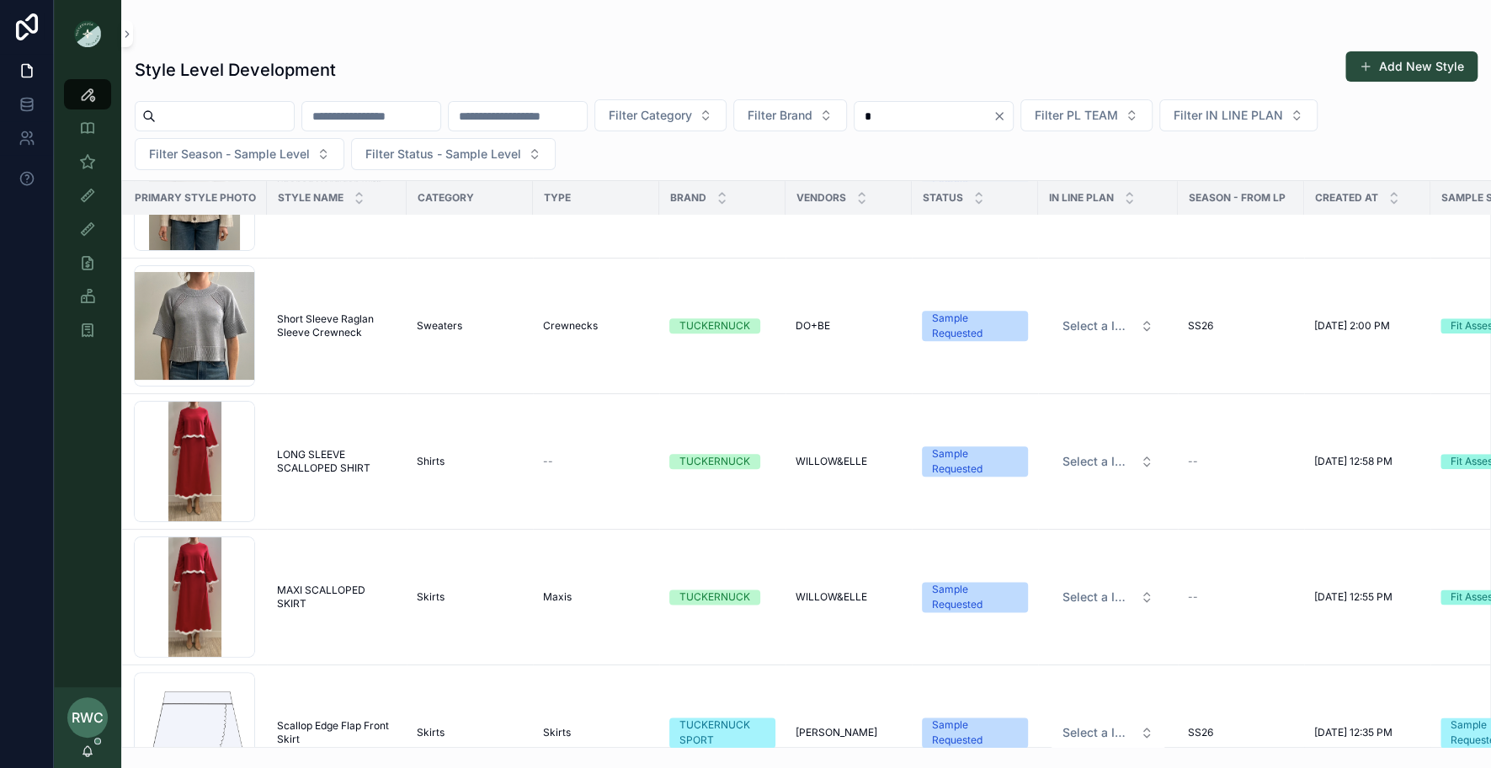
scroll to position [10794, 8]
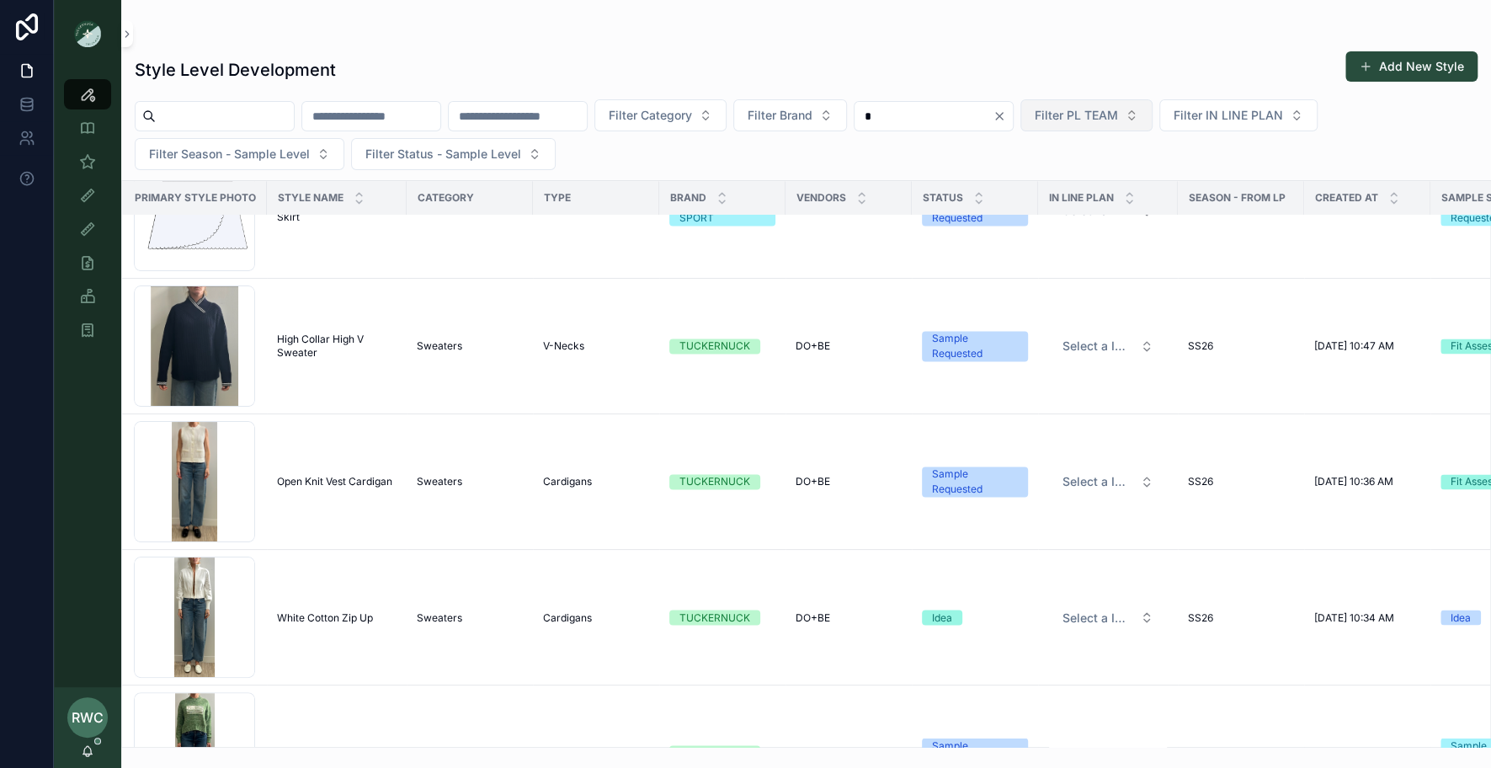
click at [1118, 117] on span "Filter PL TEAM" at bounding box center [1076, 115] width 83 height 17
click at [1092, 210] on div "[GEOGRAPHIC_DATA]" at bounding box center [1146, 209] width 202 height 27
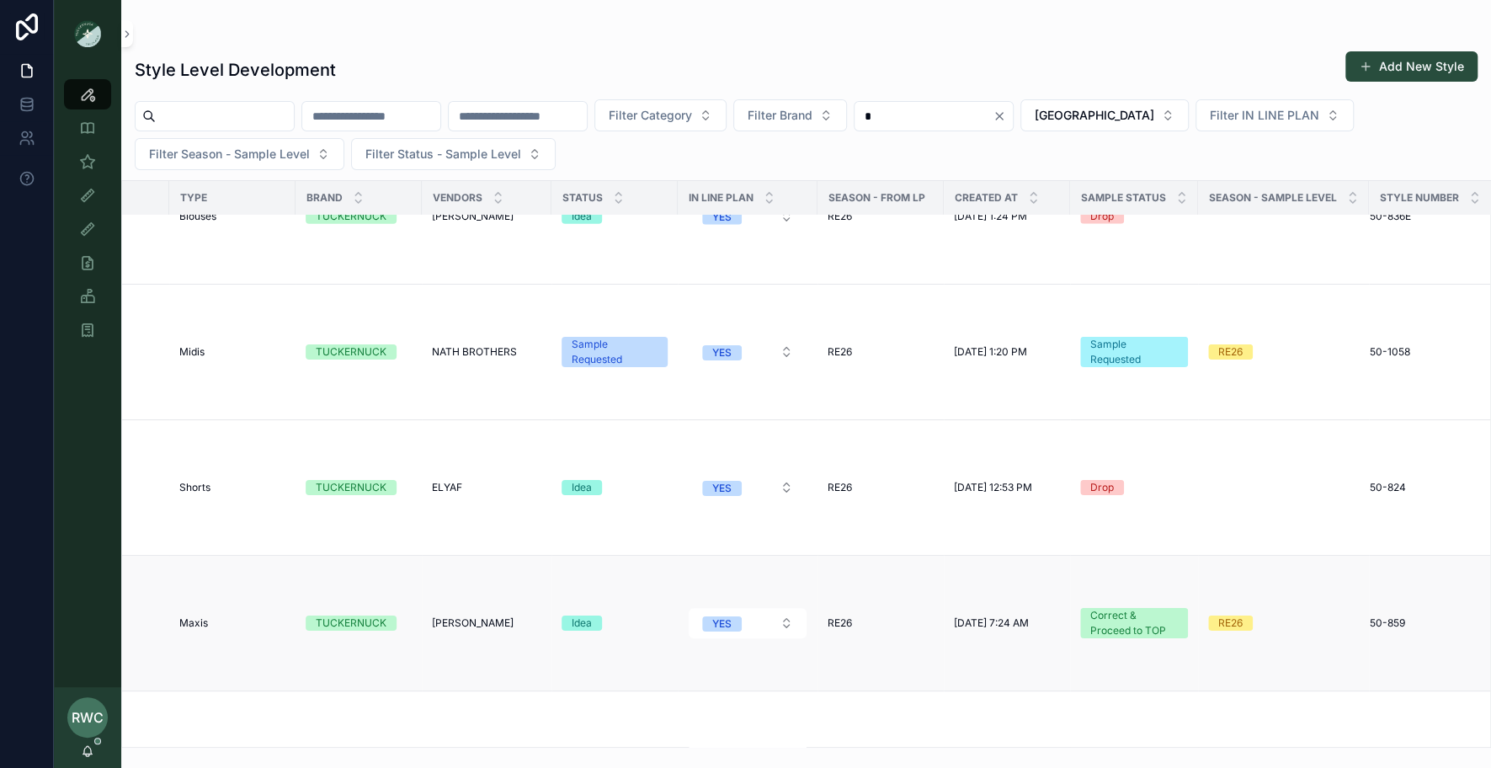
scroll to position [12827, 372]
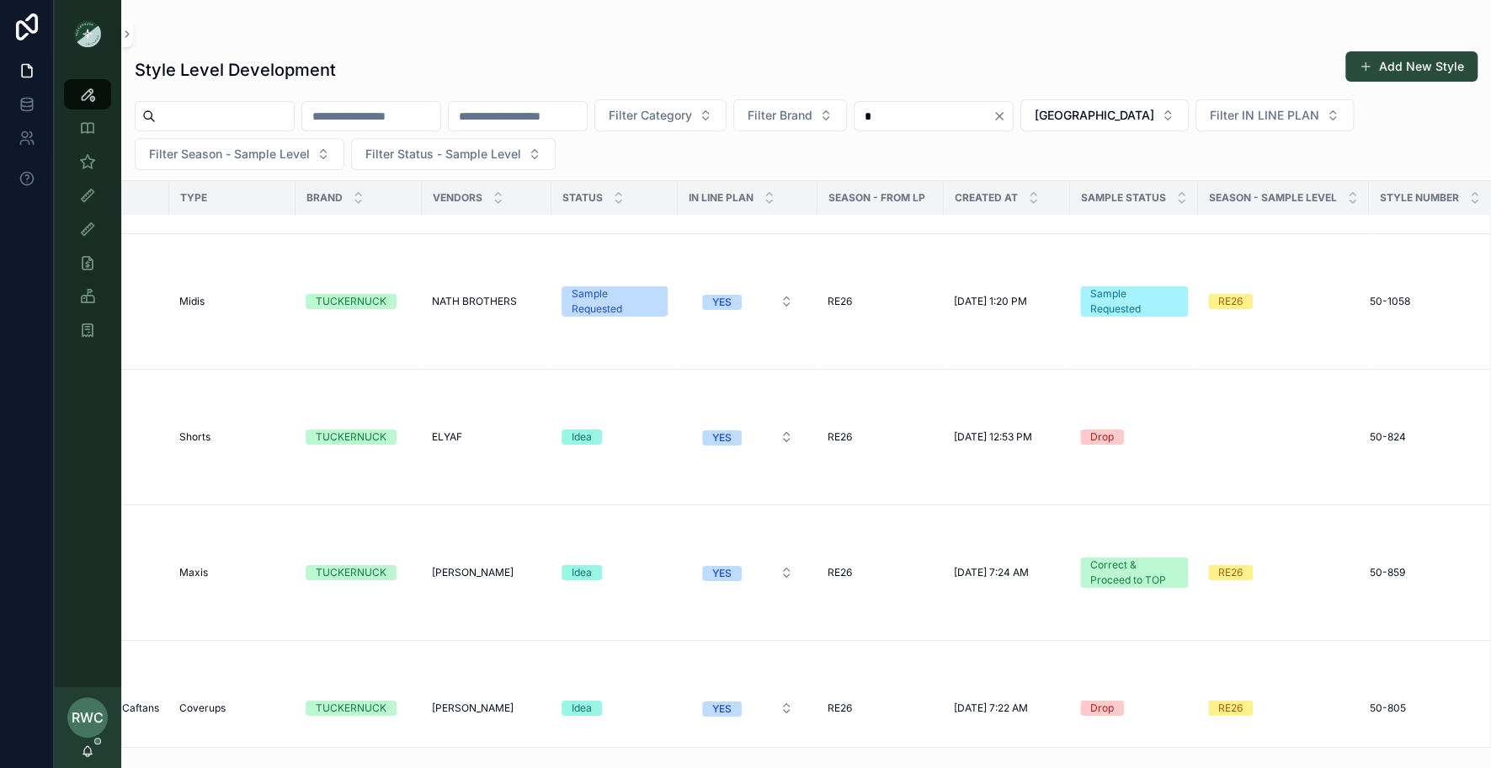
click at [965, 112] on input "*" at bounding box center [924, 116] width 138 height 24
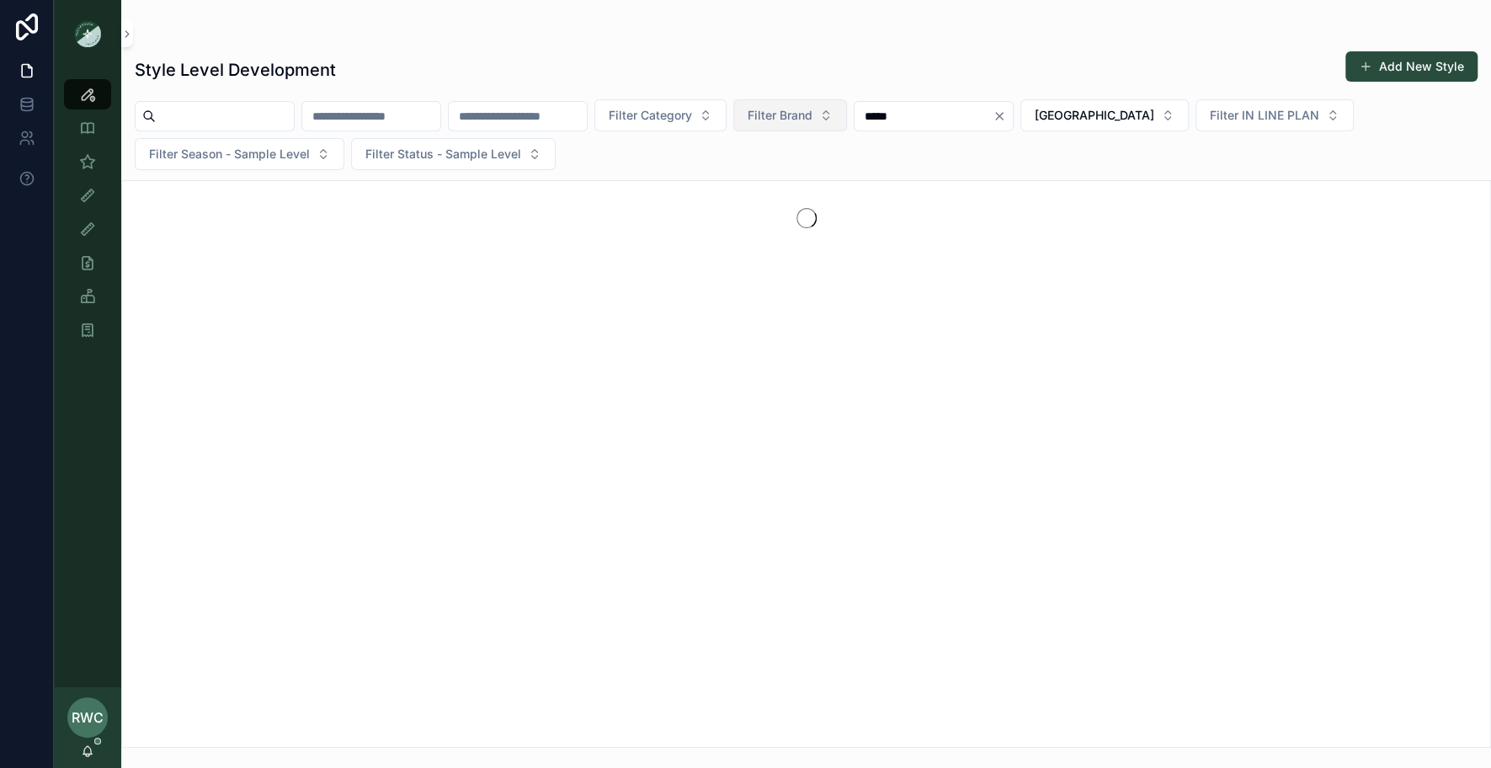
drag, startPoint x: 940, startPoint y: 111, endPoint x: 813, endPoint y: 106, distance: 127.2
click at [813, 106] on div "Filter Category Filter Brand ***** NYC Filter IN LINE PLAN Filter Season - Samp…" at bounding box center [806, 134] width 1370 height 71
type input "*****"
click at [870, 40] on div "Style Level Development Add New Style Filter Category Filter Brand ***** NYC Fi…" at bounding box center [806, 393] width 1370 height 707
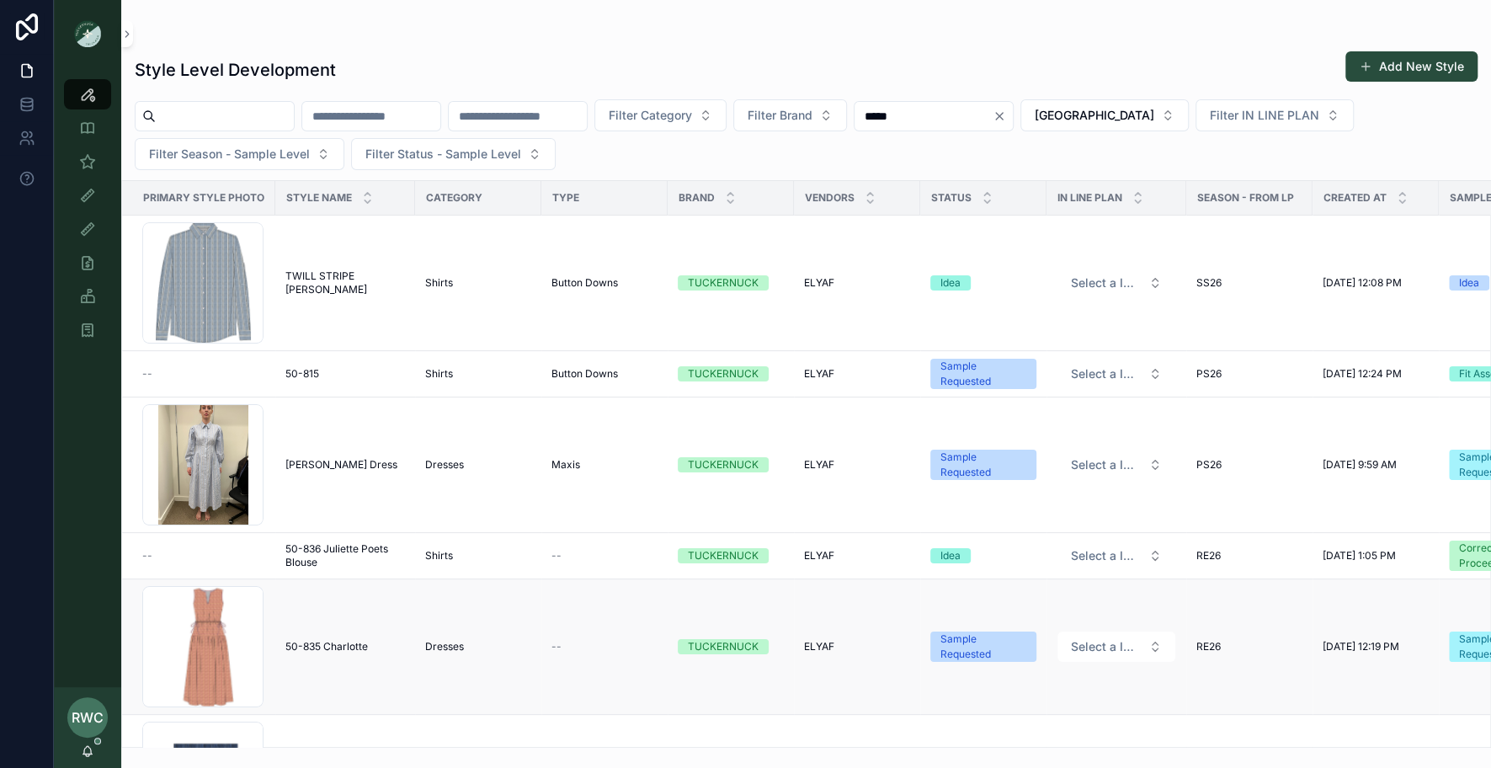
click at [321, 640] on span "50-835 Charlotte" at bounding box center [326, 646] width 83 height 13
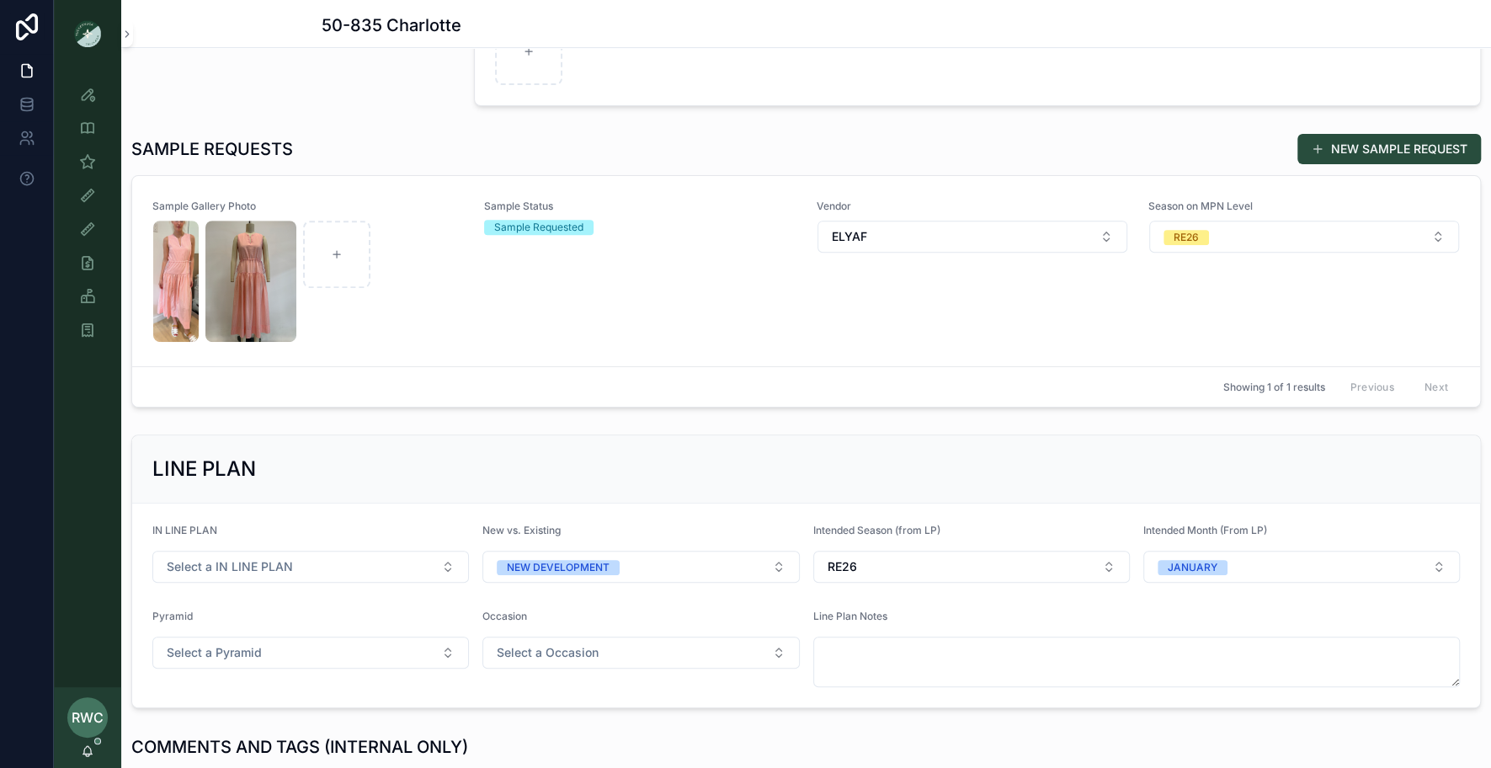
scroll to position [426, 0]
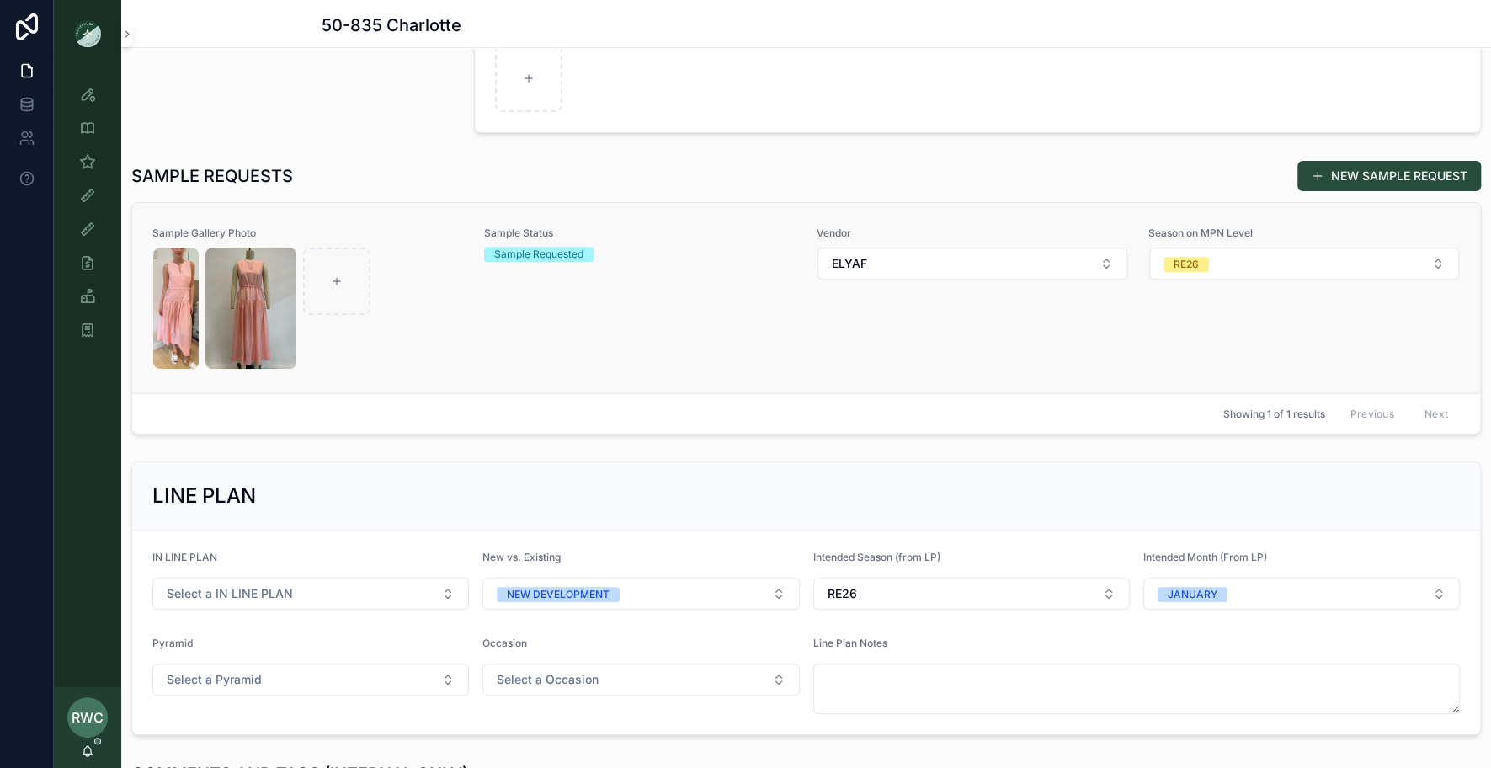
click at [603, 322] on div "Sample Status Sample Requested" at bounding box center [640, 297] width 312 height 143
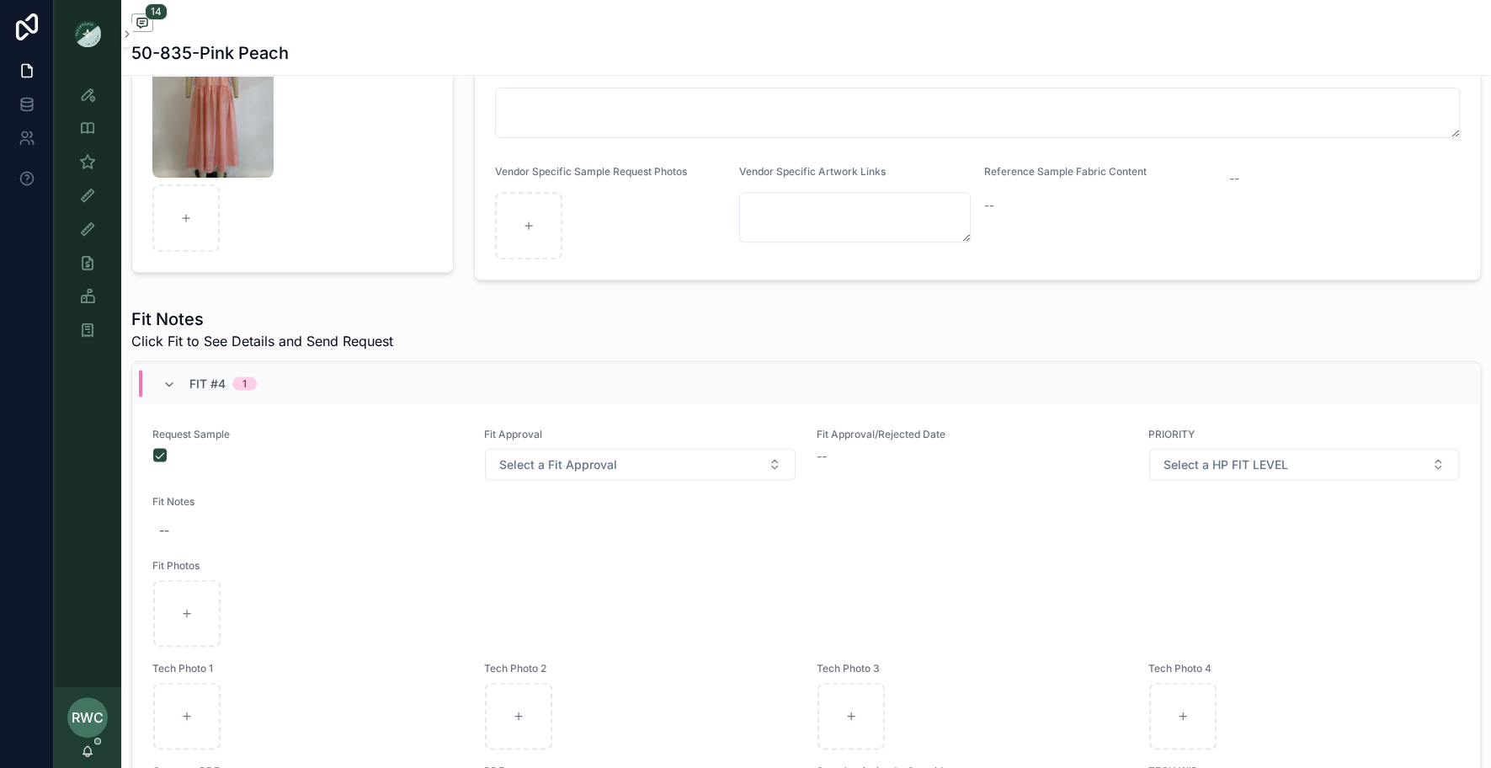
scroll to position [35, 0]
